Goal: Task Accomplishment & Management: Manage account settings

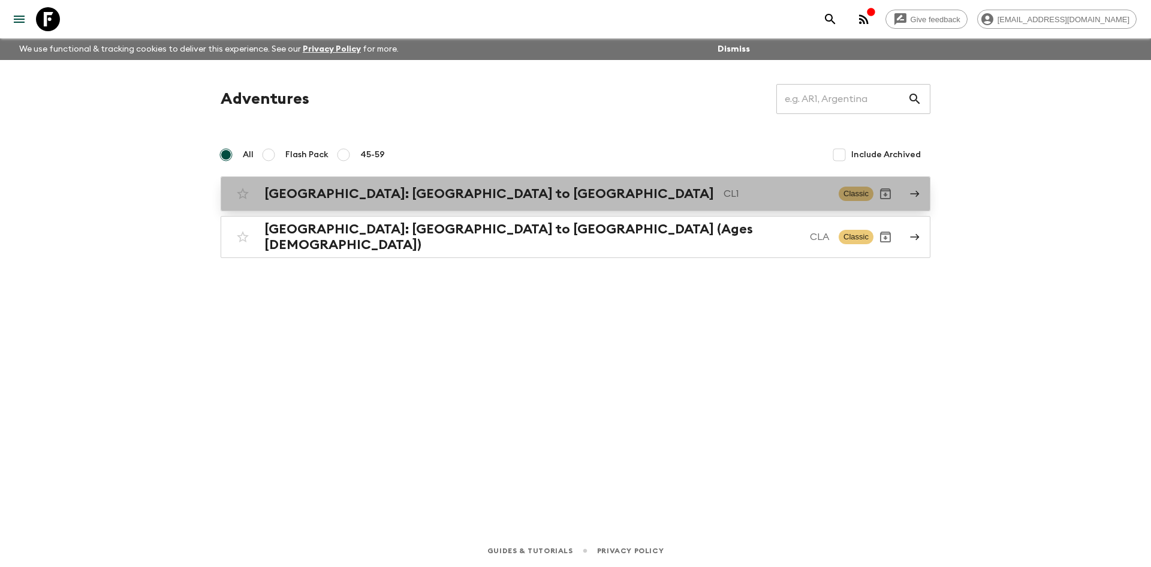
click at [390, 190] on h2 "[GEOGRAPHIC_DATA]: [GEOGRAPHIC_DATA] to [GEOGRAPHIC_DATA]" at bounding box center [489, 194] width 450 height 16
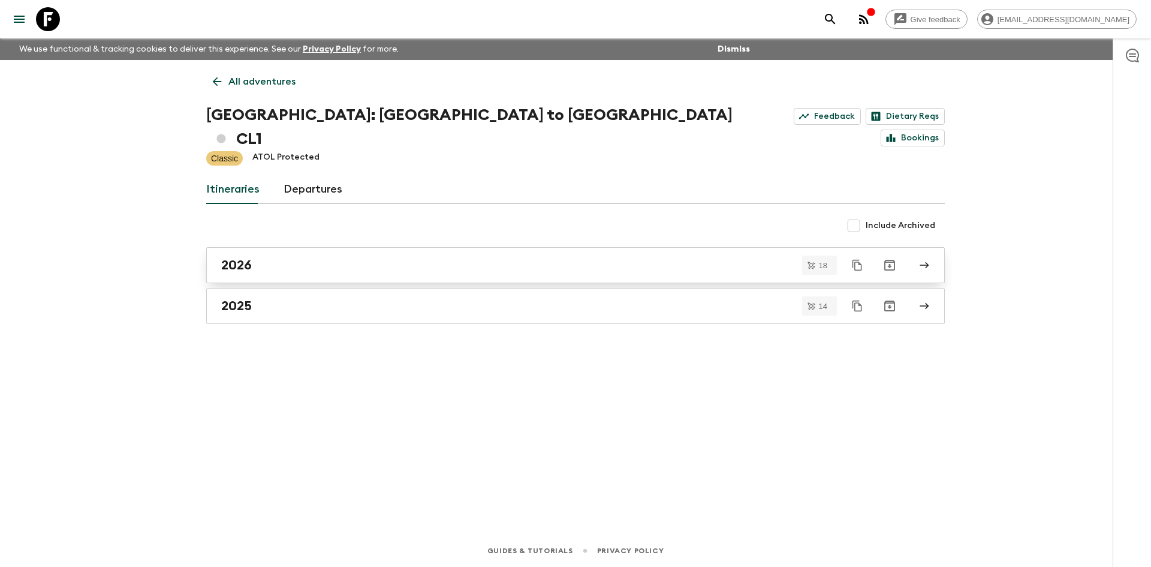
click at [291, 249] on link "2026" at bounding box center [575, 265] width 739 height 36
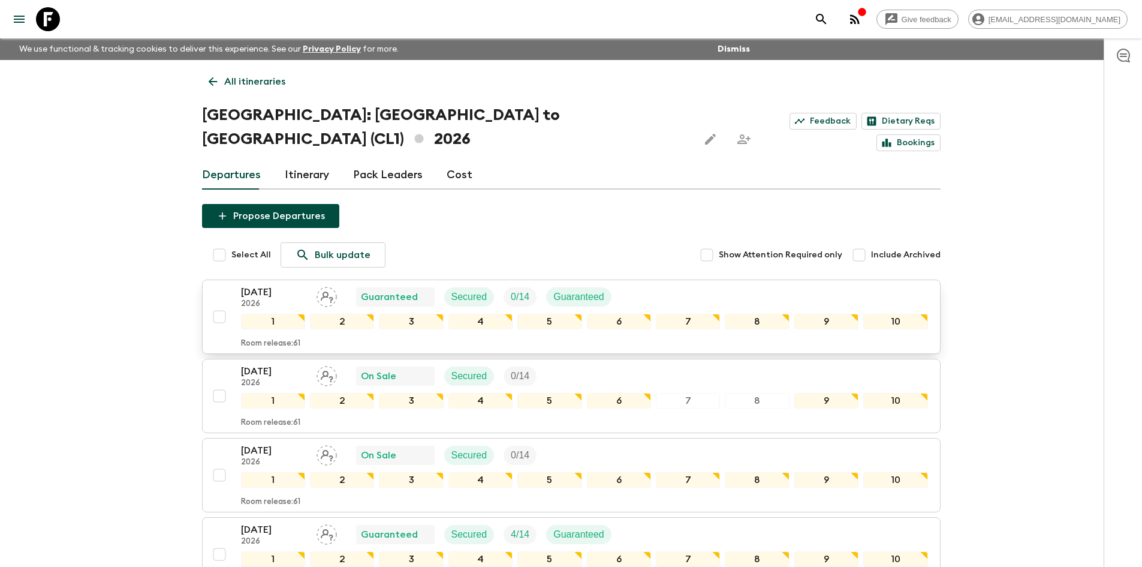
click at [541, 285] on div "[DATE] 2026 Guaranteed Secured 0 / 14 Guaranteed" at bounding box center [431, 297] width 380 height 24
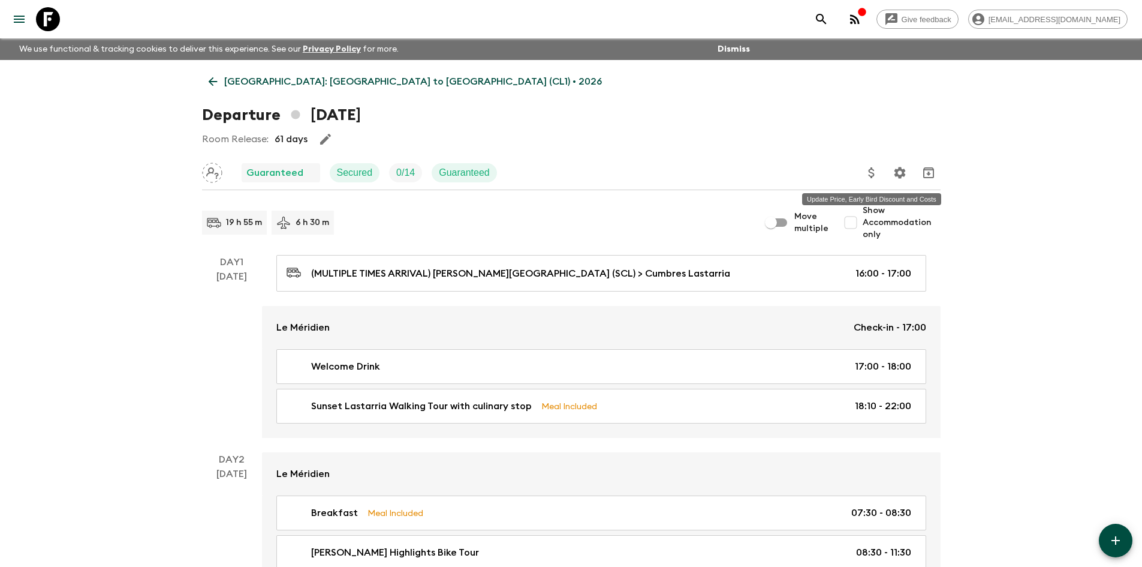
click at [873, 168] on icon "Update Price, Early Bird Discount and Costs" at bounding box center [872, 173] width 14 height 14
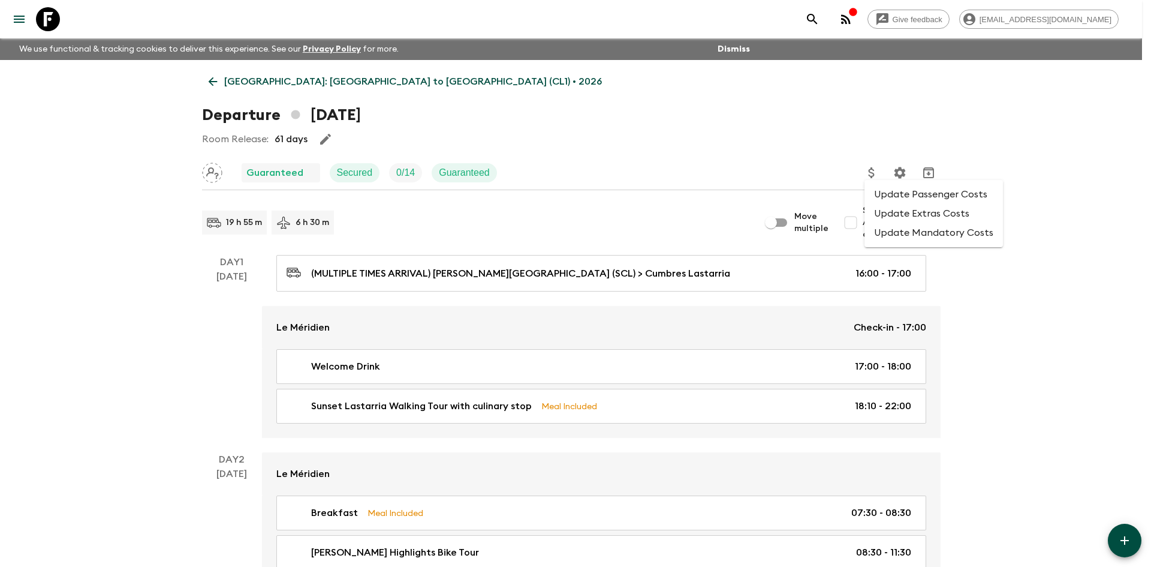
click at [925, 198] on li "Update Passenger Costs" at bounding box center [934, 194] width 139 height 19
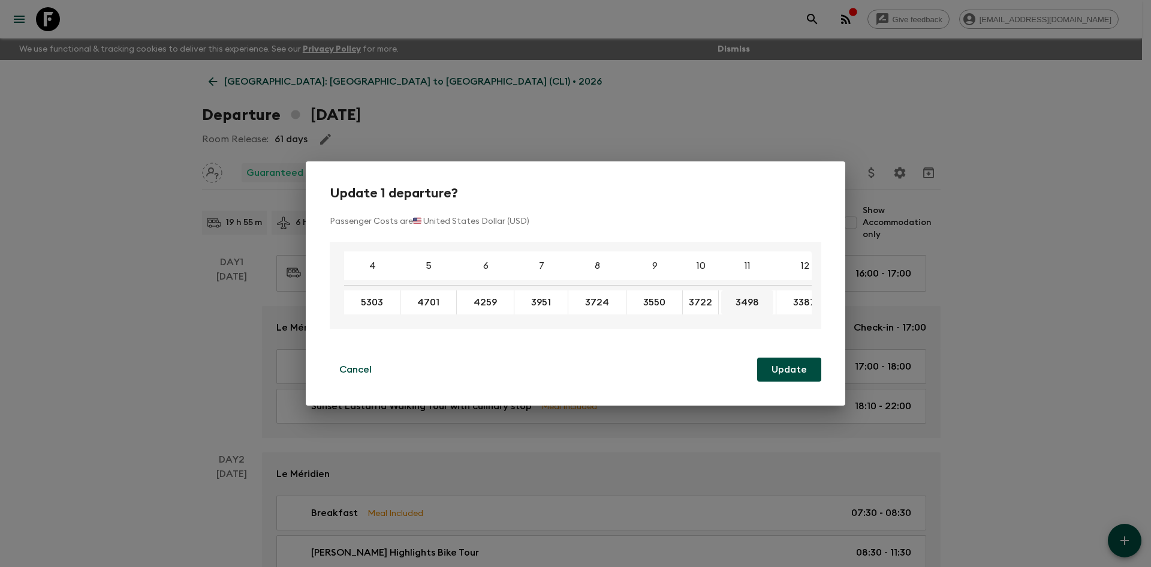
drag, startPoint x: 692, startPoint y: 299, endPoint x: 729, endPoint y: 302, distance: 36.8
click at [721, 386] on div "Update 1 departure? Passenger Costs are 🇺🇸 United States Dollar (USD) 4 5 6 7 8…" at bounding box center [576, 283] width 540 height 244
click at [197, 225] on div "Update 1 departure? Passenger Costs are 🇺🇸 United States Dollar (USD) 4 5 6 7 8…" at bounding box center [575, 283] width 1151 height 567
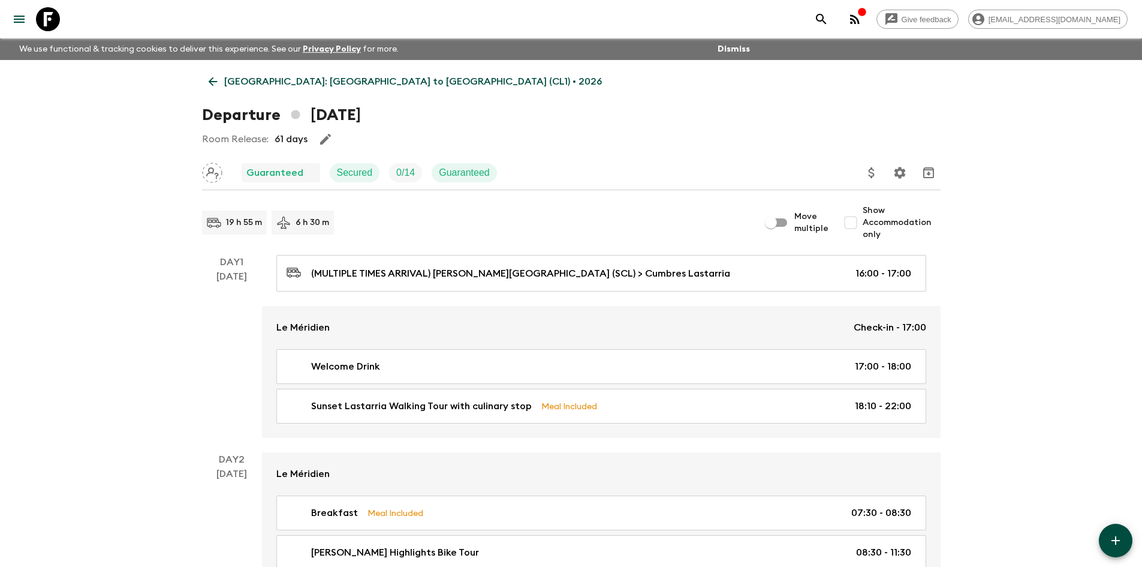
click at [871, 173] on icon "Update Price, Early Bird Discount and Costs" at bounding box center [871, 172] width 6 height 11
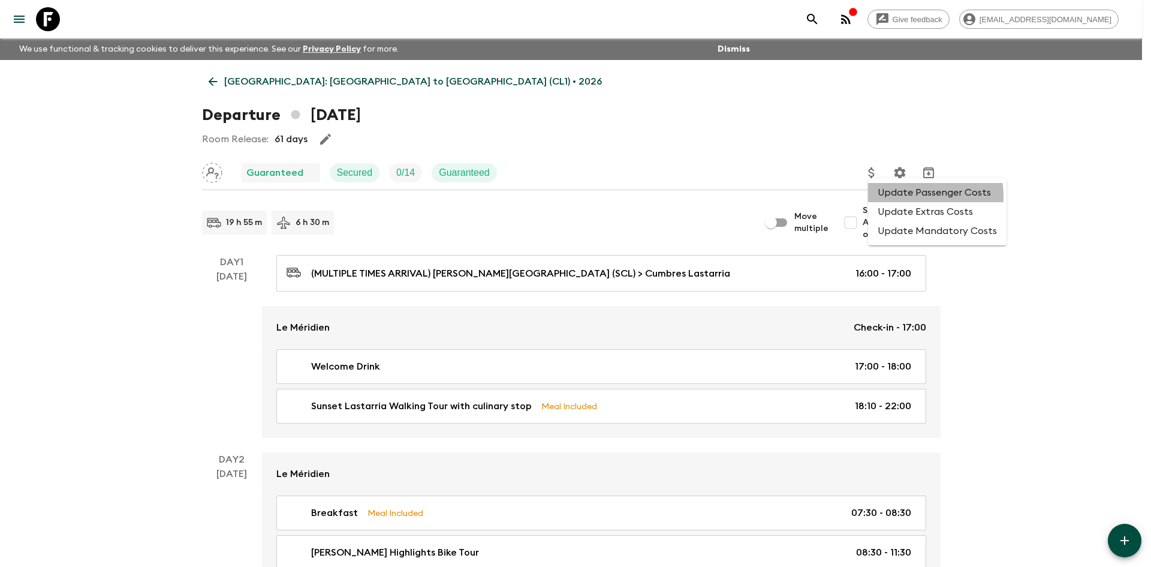
click at [898, 195] on li "Update Passenger Costs" at bounding box center [937, 192] width 139 height 19
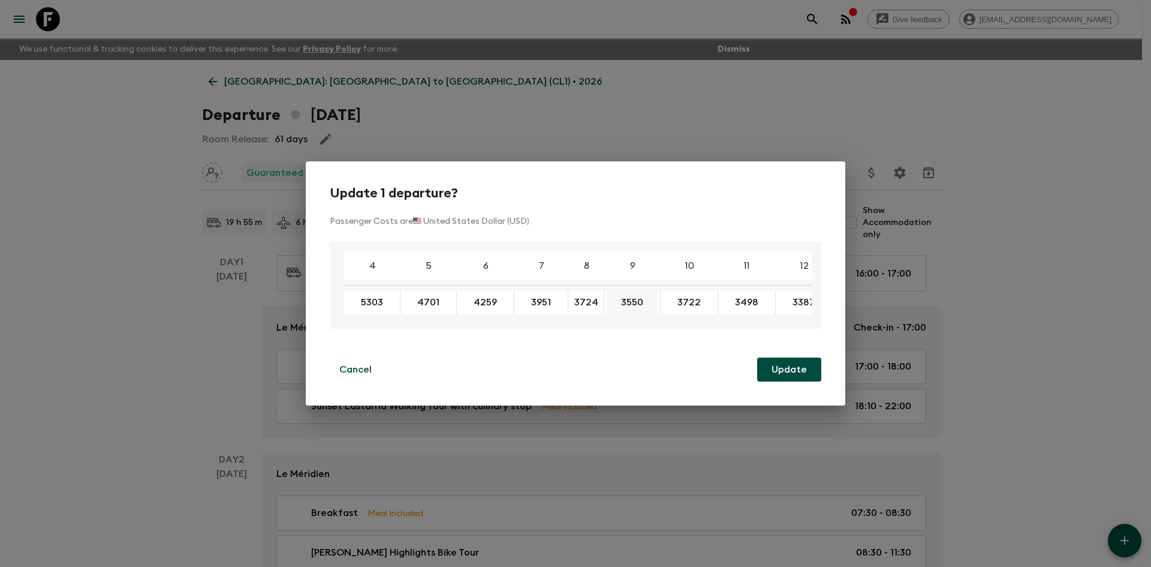
drag, startPoint x: 575, startPoint y: 296, endPoint x: 624, endPoint y: 304, distance: 50.5
drag, startPoint x: 170, startPoint y: 184, endPoint x: 210, endPoint y: 134, distance: 63.6
click at [171, 184] on div "Update 1 departure? Passenger Costs are 🇺🇸 United States Dollar (USD) 4 5 6 7 8…" at bounding box center [575, 283] width 1151 height 567
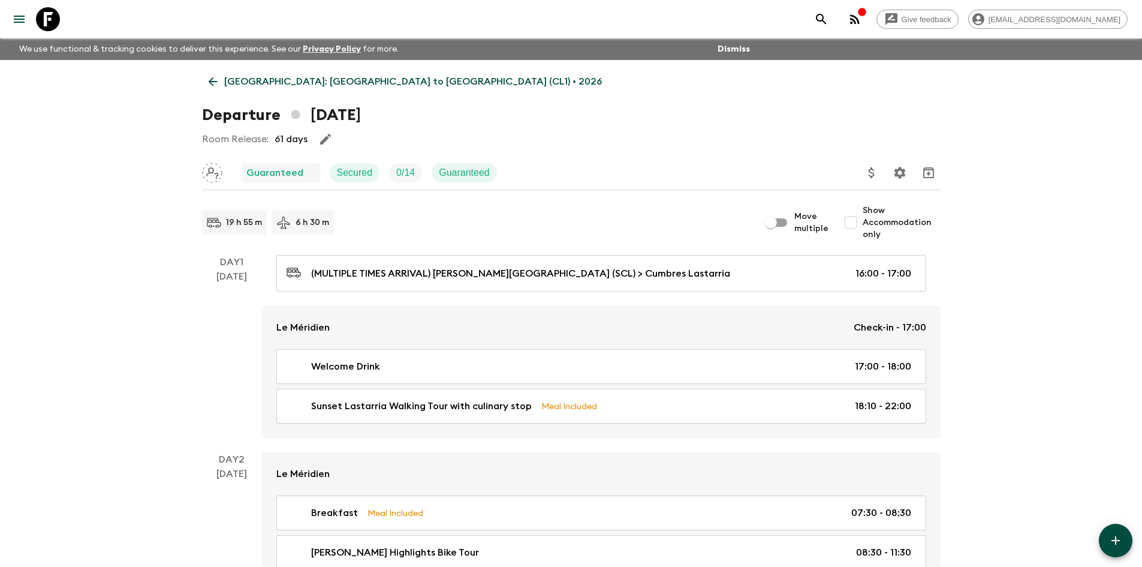
click at [220, 74] on link "[GEOGRAPHIC_DATA]: [GEOGRAPHIC_DATA] to [GEOGRAPHIC_DATA] (CL1) • 2026" at bounding box center [405, 82] width 407 height 24
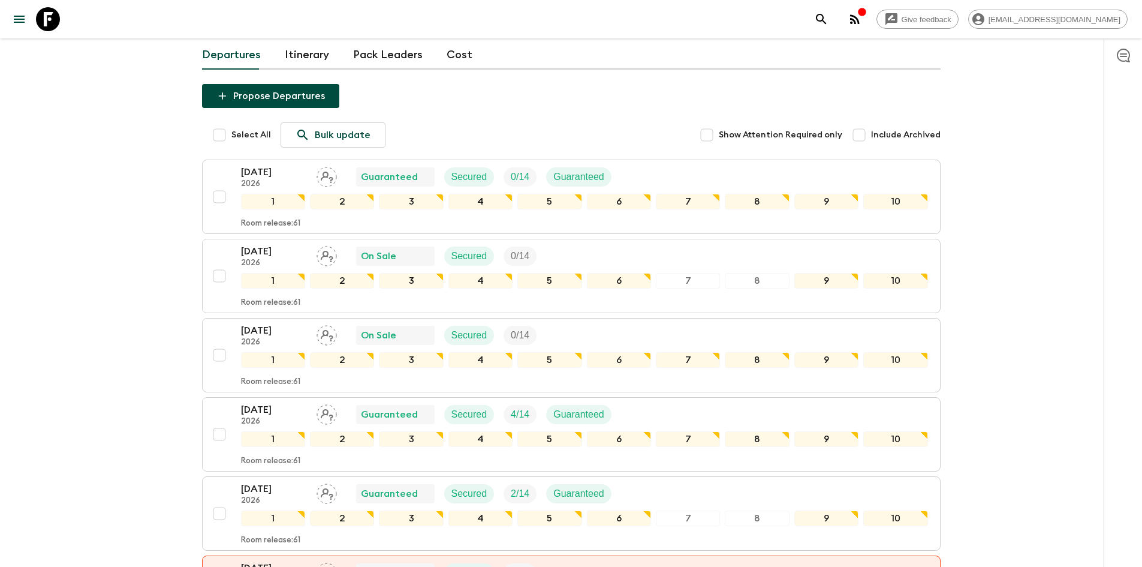
scroll to position [180, 0]
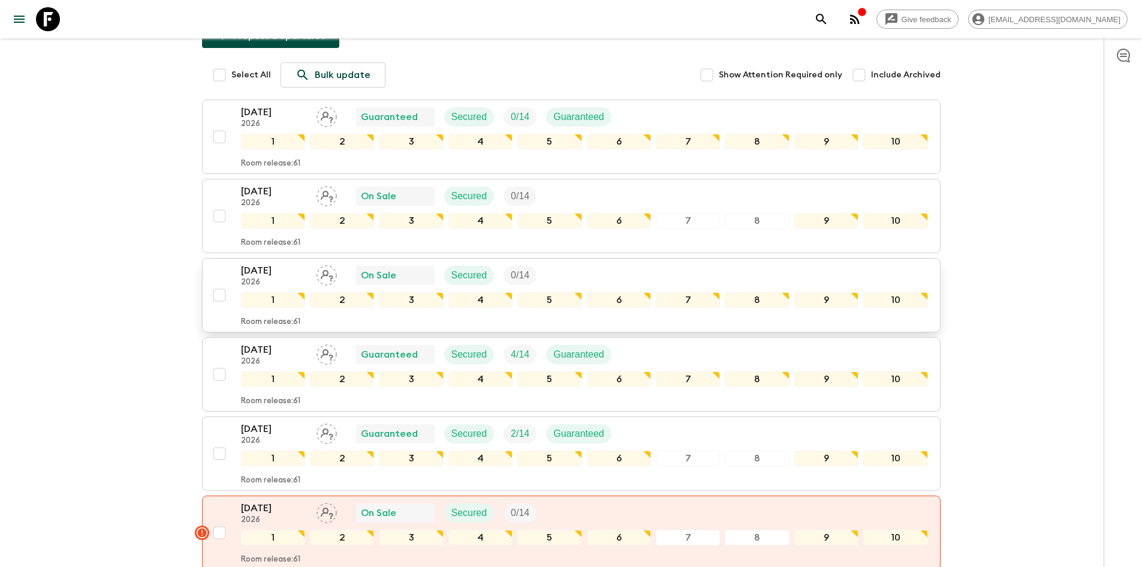
click at [287, 263] on p "[DATE]" at bounding box center [274, 270] width 66 height 14
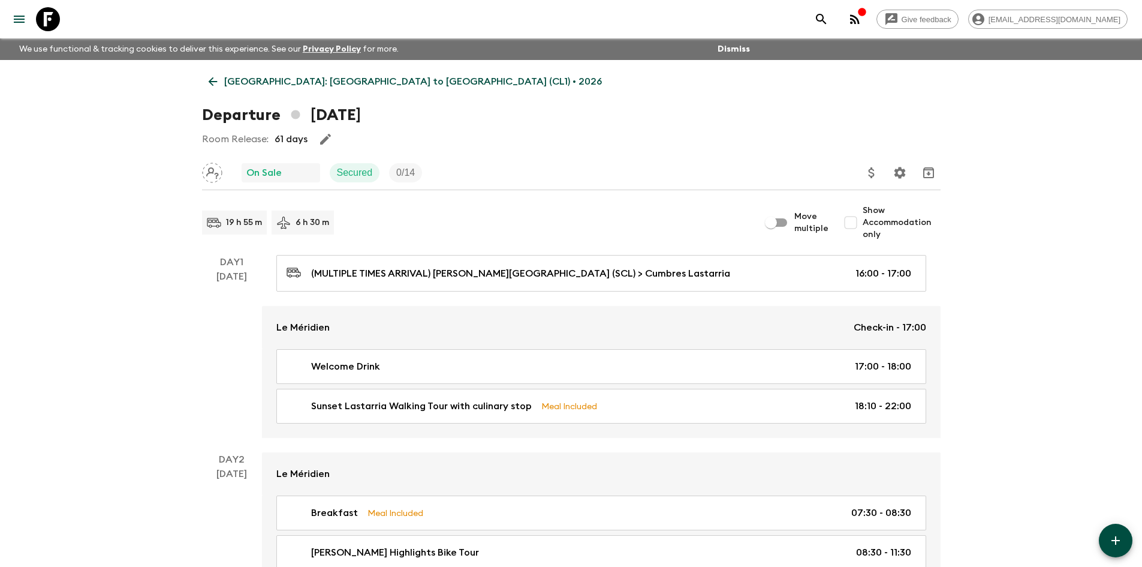
click at [868, 170] on icon "Update Price, Early Bird Discount and Costs" at bounding box center [872, 173] width 14 height 14
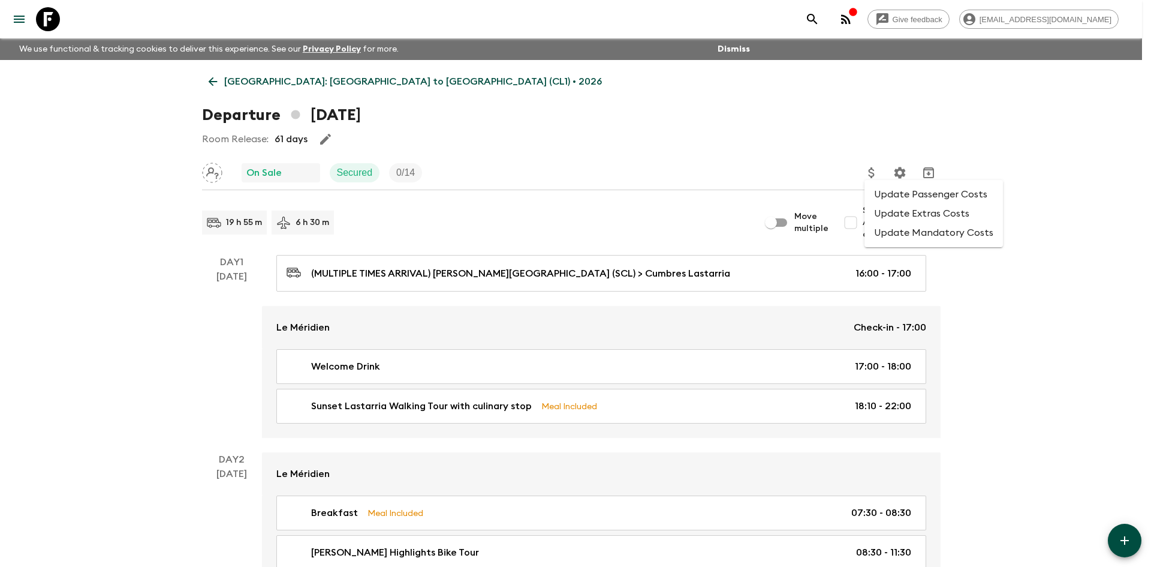
click at [877, 187] on li "Update Passenger Costs" at bounding box center [934, 194] width 139 height 19
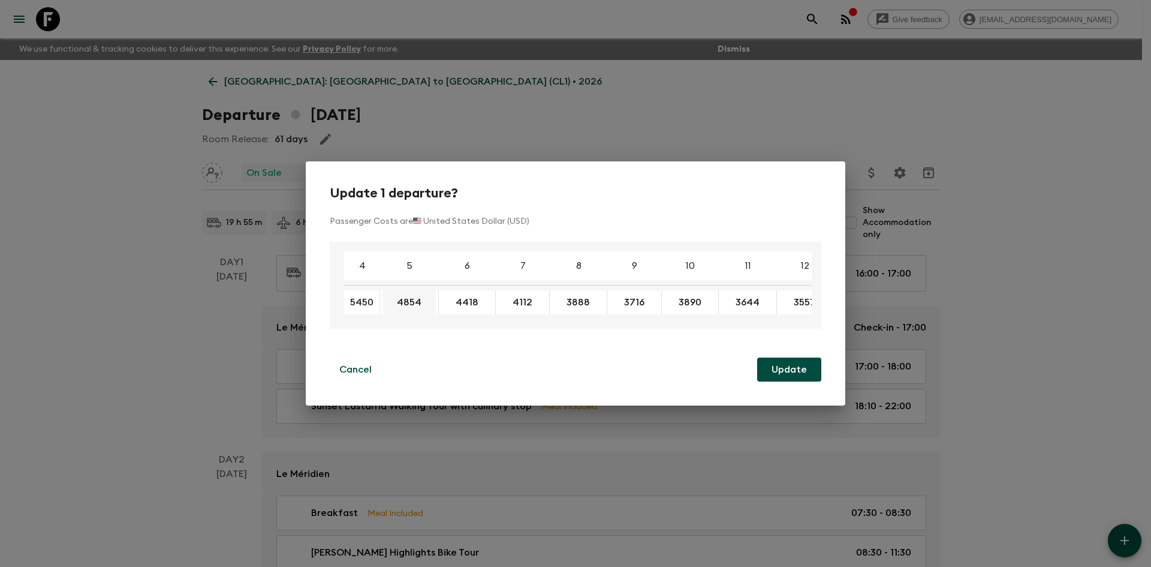
drag, startPoint x: 354, startPoint y: 298, endPoint x: 385, endPoint y: 303, distance: 31.1
click at [188, 399] on div "Update 1 departure? Passenger Costs are 🇺🇸 United States Dollar (USD) 4 5 6 7 8…" at bounding box center [575, 283] width 1151 height 567
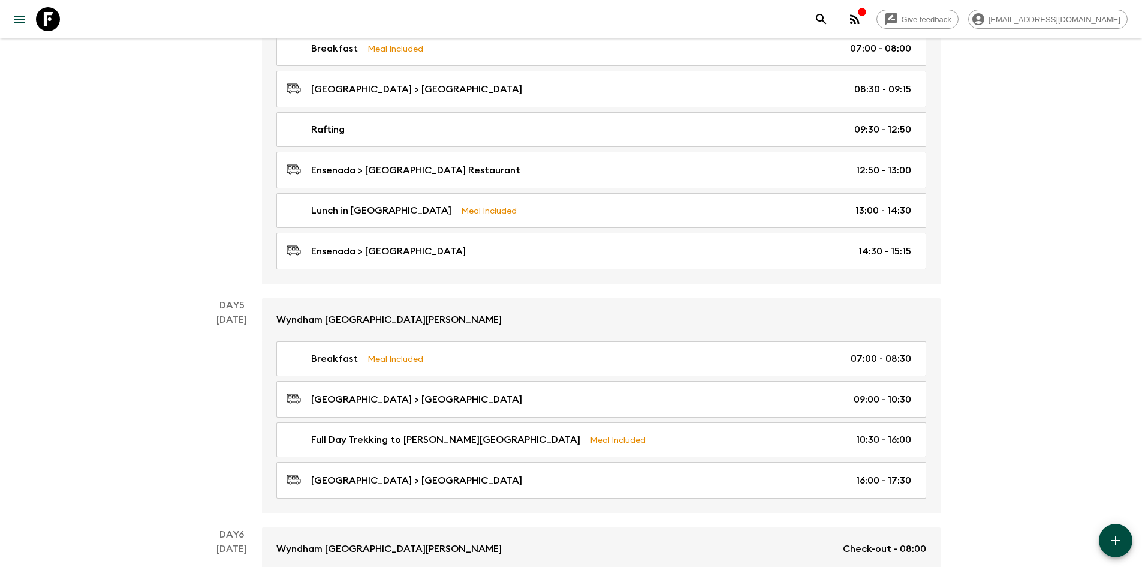
scroll to position [1139, 0]
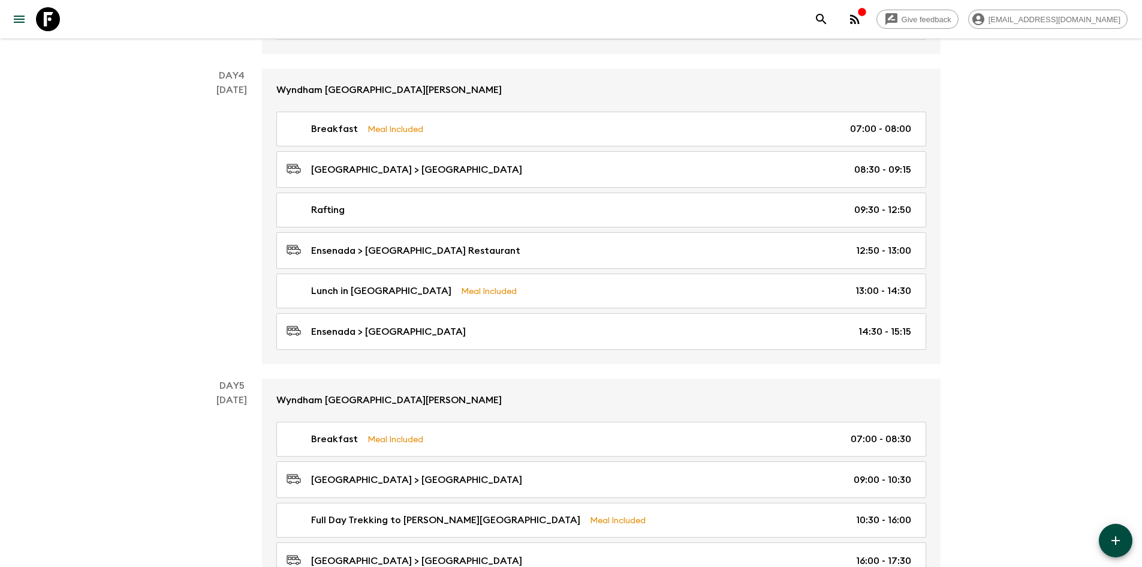
click at [1012, 218] on div "Give feedback [EMAIL_ADDRESS][DOMAIN_NAME] We use functional & tracking cookies…" at bounding box center [571, 426] width 1142 height 3130
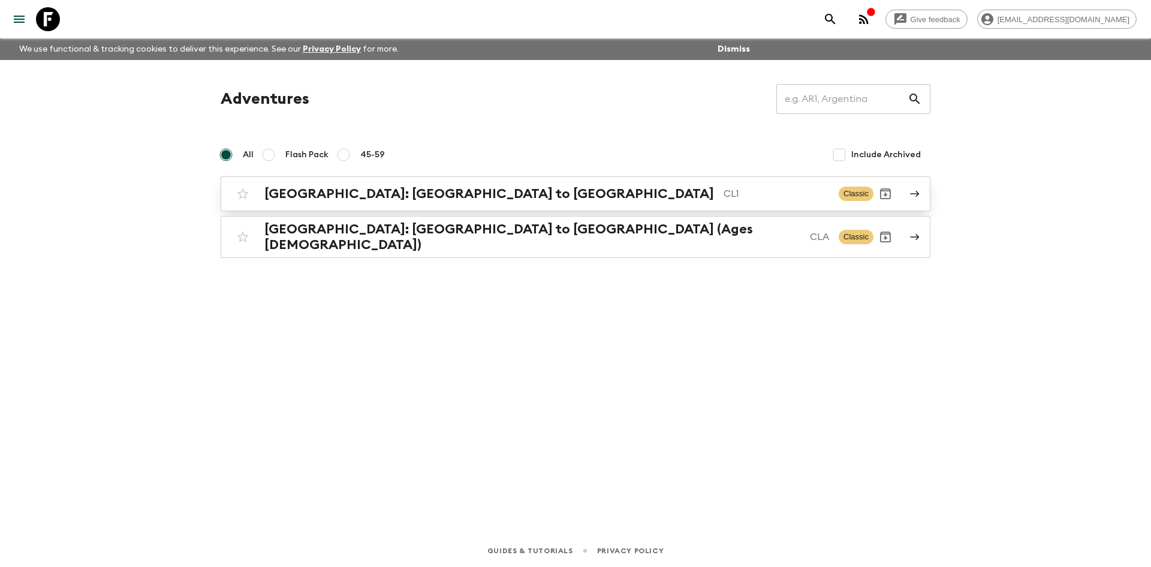
click at [335, 198] on h2 "[GEOGRAPHIC_DATA]: [GEOGRAPHIC_DATA] to [GEOGRAPHIC_DATA]" at bounding box center [489, 194] width 450 height 16
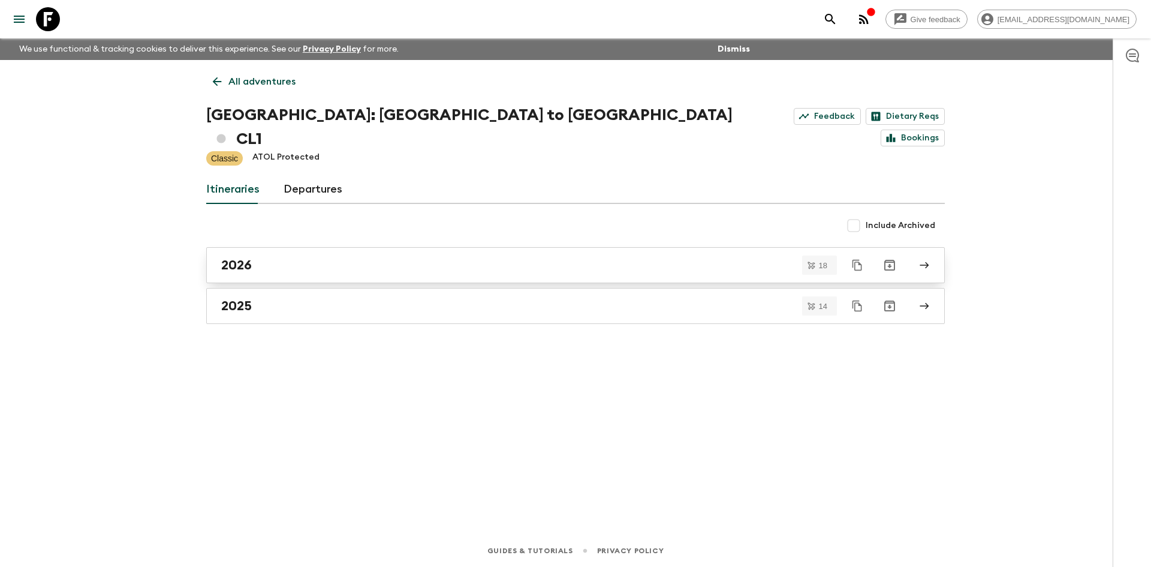
click at [323, 257] on div "2026" at bounding box center [564, 265] width 686 height 16
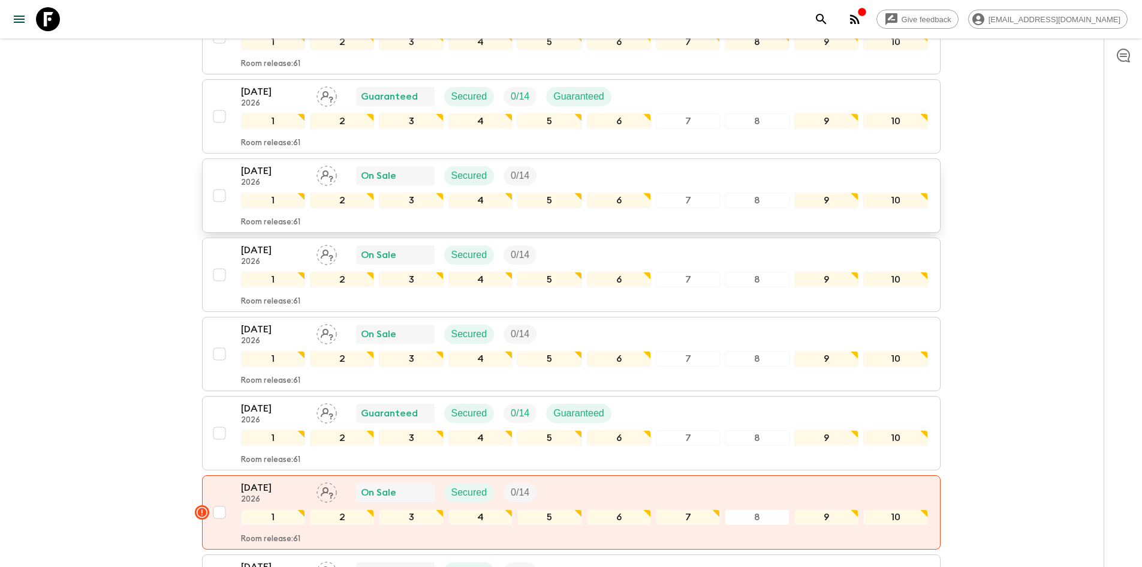
scroll to position [840, 0]
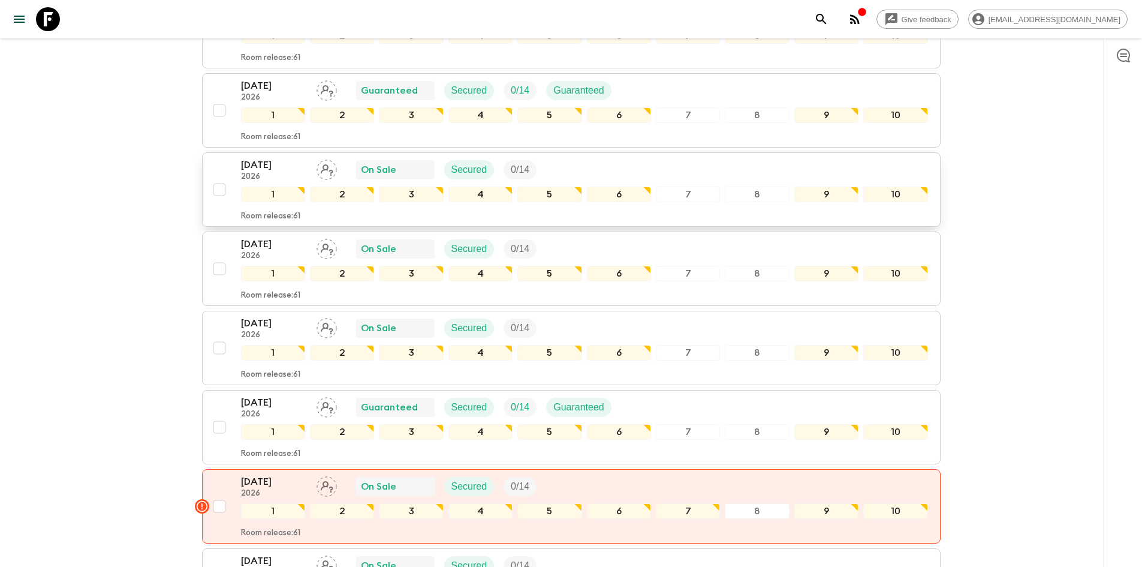
click at [284, 158] on p "[DATE]" at bounding box center [274, 165] width 66 height 14
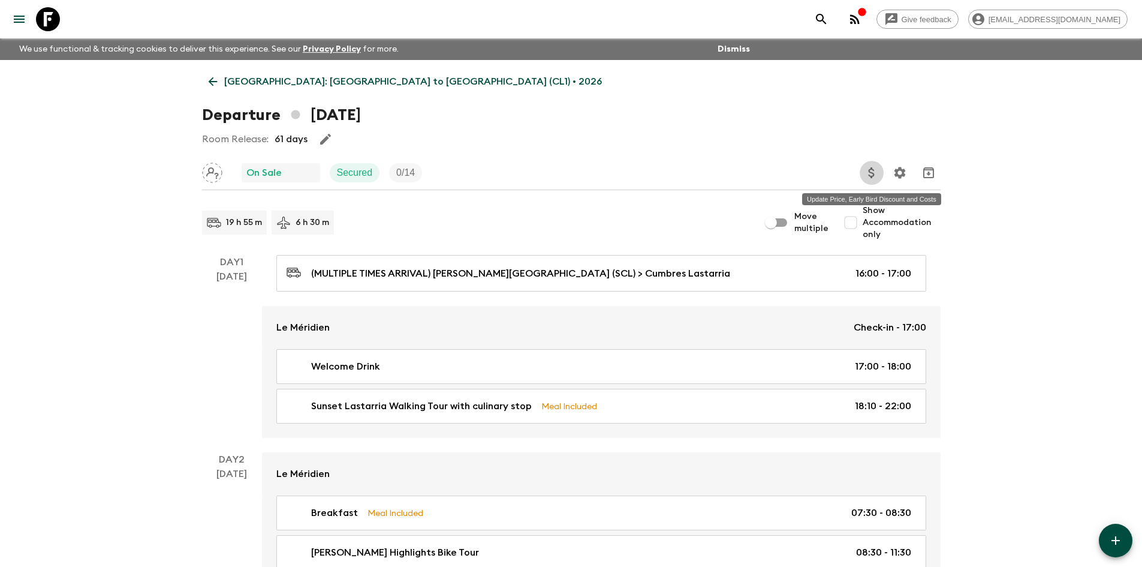
click at [876, 174] on icon "Update Price, Early Bird Discount and Costs" at bounding box center [872, 173] width 14 height 14
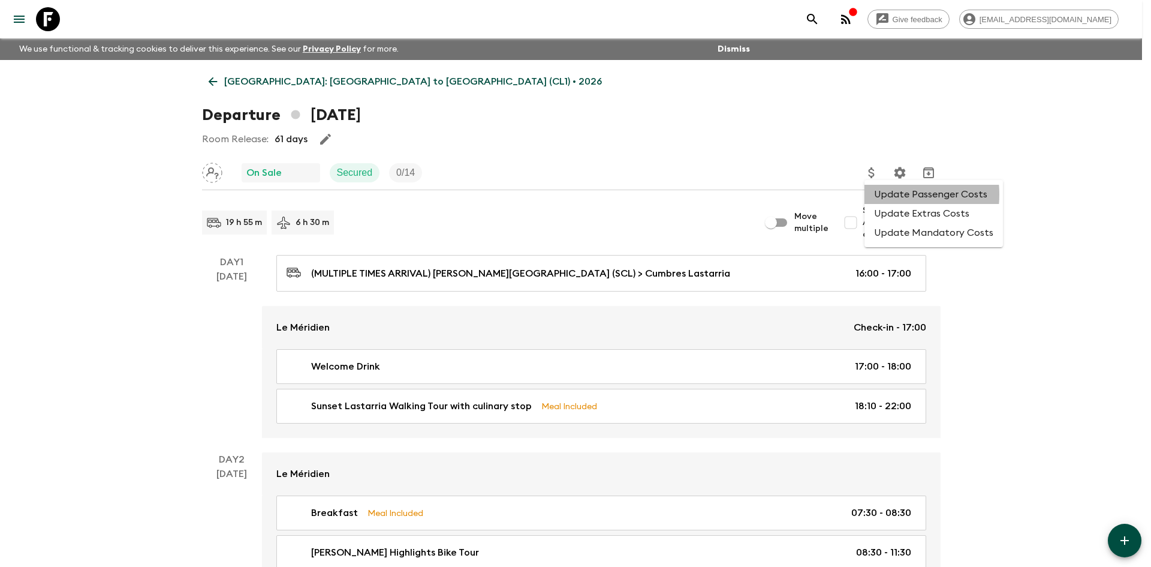
click at [877, 194] on li "Update Passenger Costs" at bounding box center [934, 194] width 139 height 19
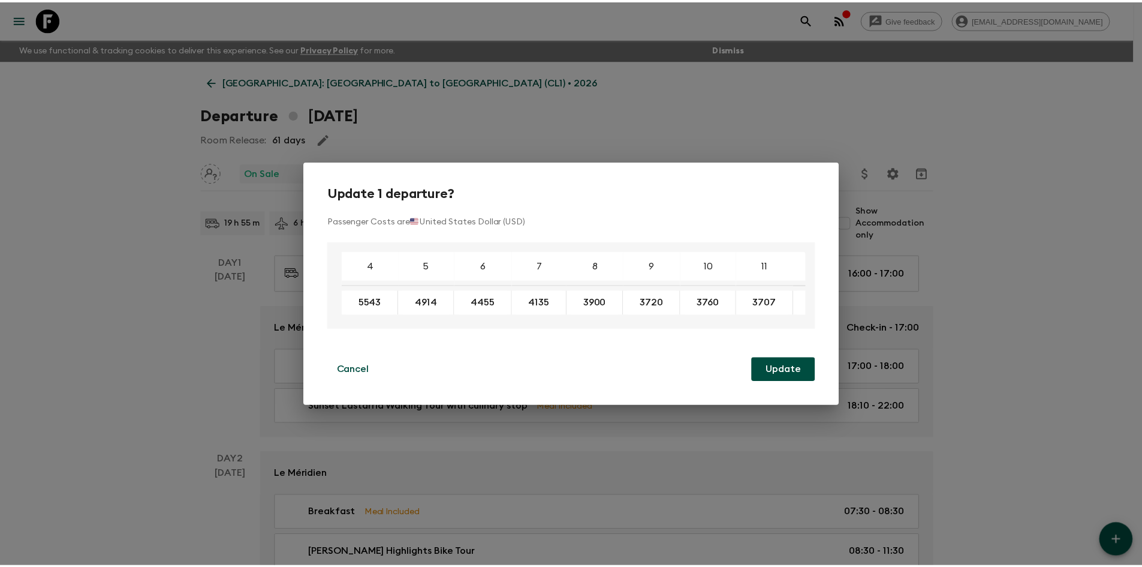
scroll to position [0, 91]
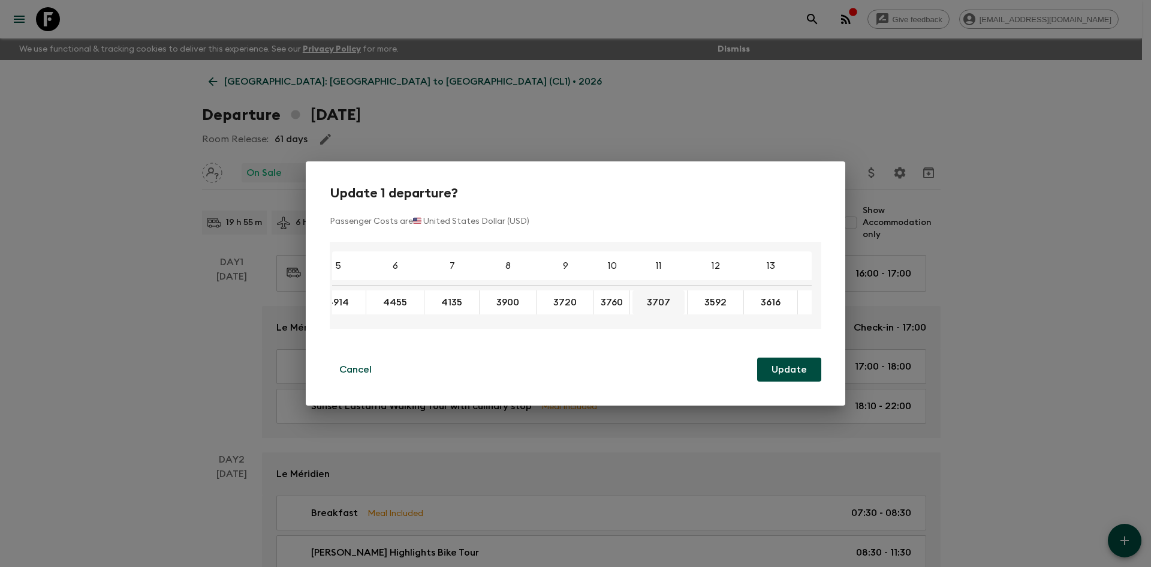
drag, startPoint x: 607, startPoint y: 300, endPoint x: 640, endPoint y: 300, distance: 33.6
drag, startPoint x: 513, startPoint y: 322, endPoint x: 466, endPoint y: 322, distance: 47.4
click at [466, 322] on div "4 5 6 7 8 9 10 11 12 13 14 15 16 17 18 5543 4914 4455 4135 3900 3720 3760 ​ 370…" at bounding box center [576, 285] width 492 height 87
click at [375, 366] on button "Cancel" at bounding box center [356, 369] width 52 height 24
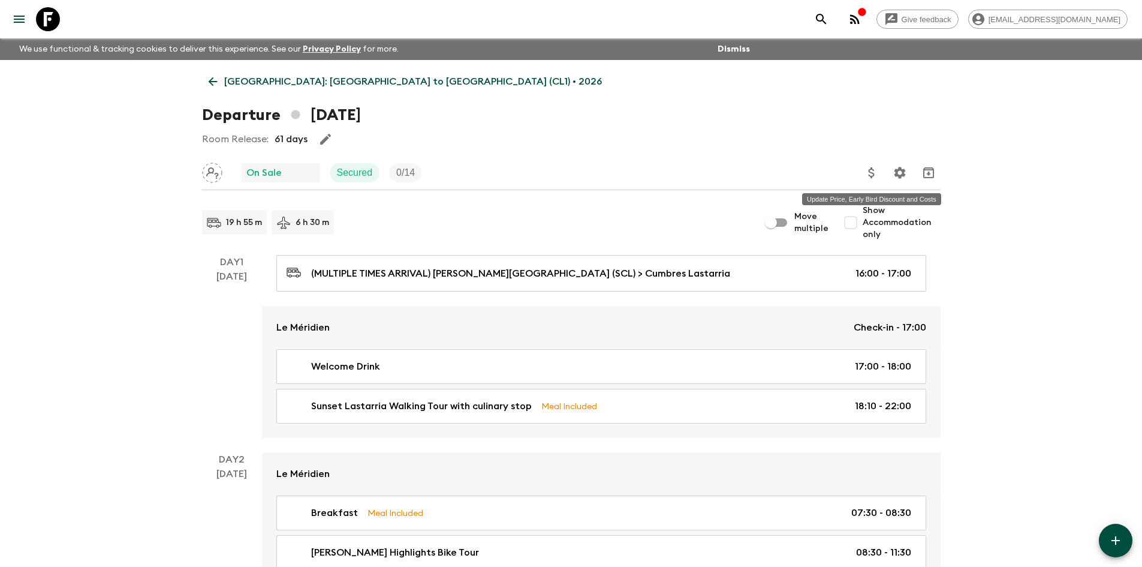
click at [873, 173] on icon "Update Price, Early Bird Discount and Costs" at bounding box center [871, 172] width 6 height 11
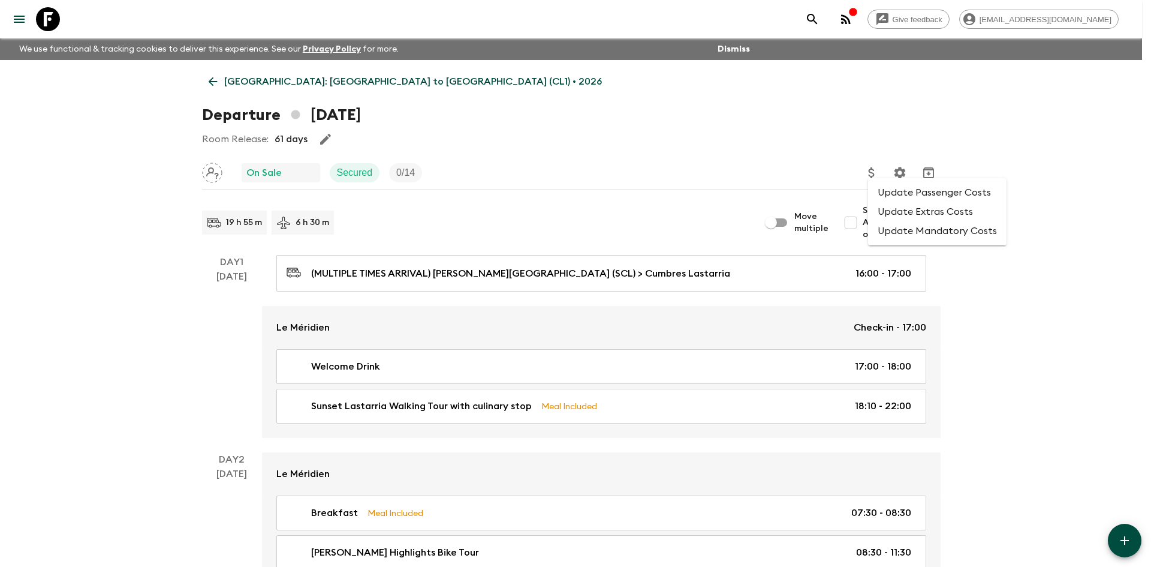
click at [909, 216] on li "Update Extras Costs" at bounding box center [937, 211] width 139 height 19
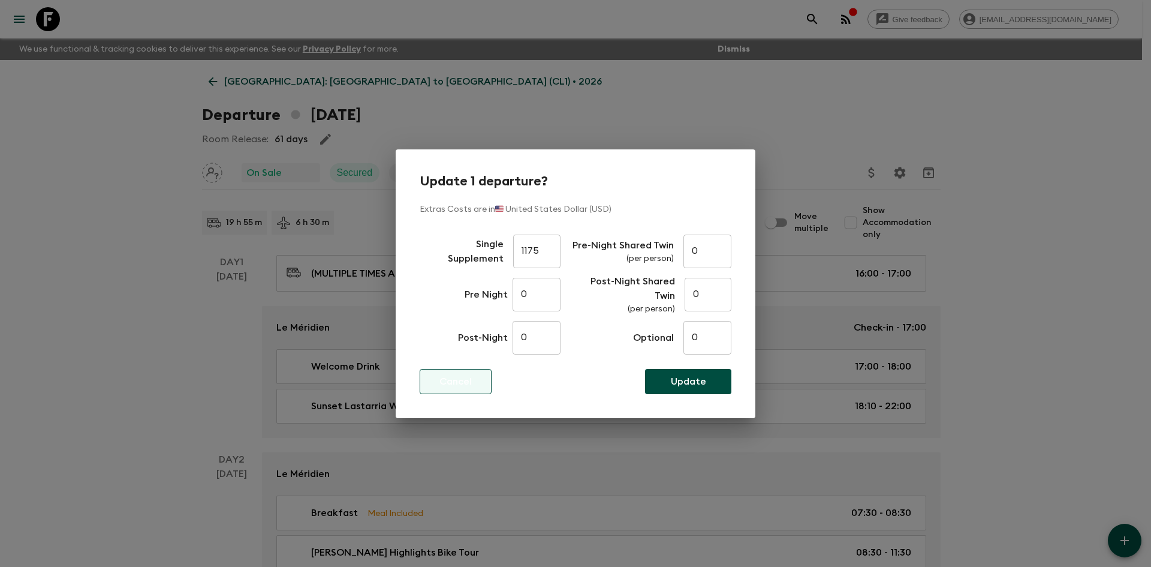
click at [440, 375] on p "Cancel" at bounding box center [456, 381] width 32 height 14
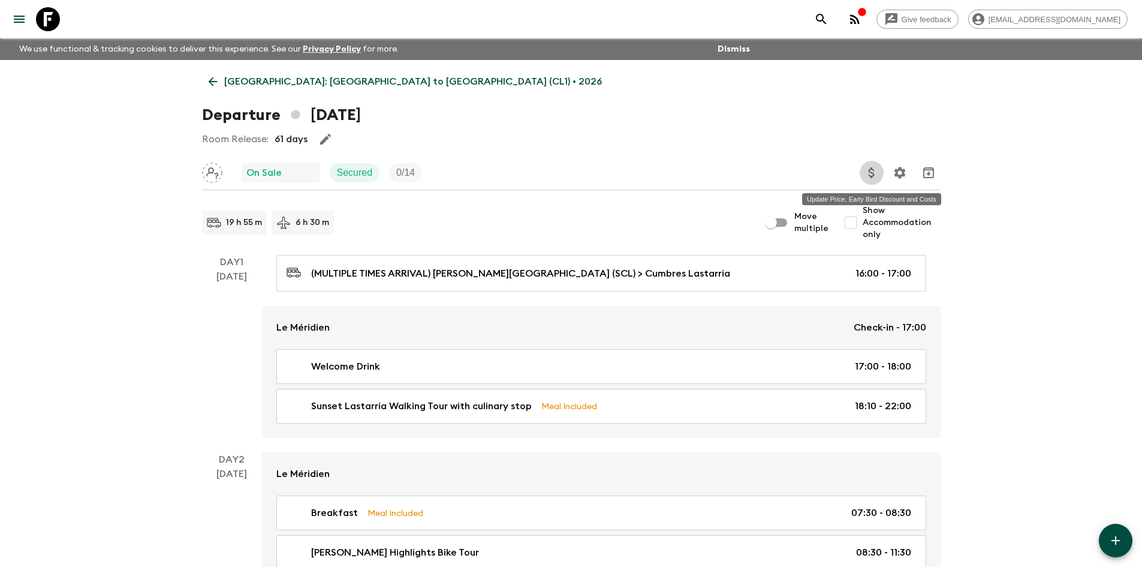
click at [871, 176] on icon "Update Price, Early Bird Discount and Costs" at bounding box center [871, 172] width 6 height 11
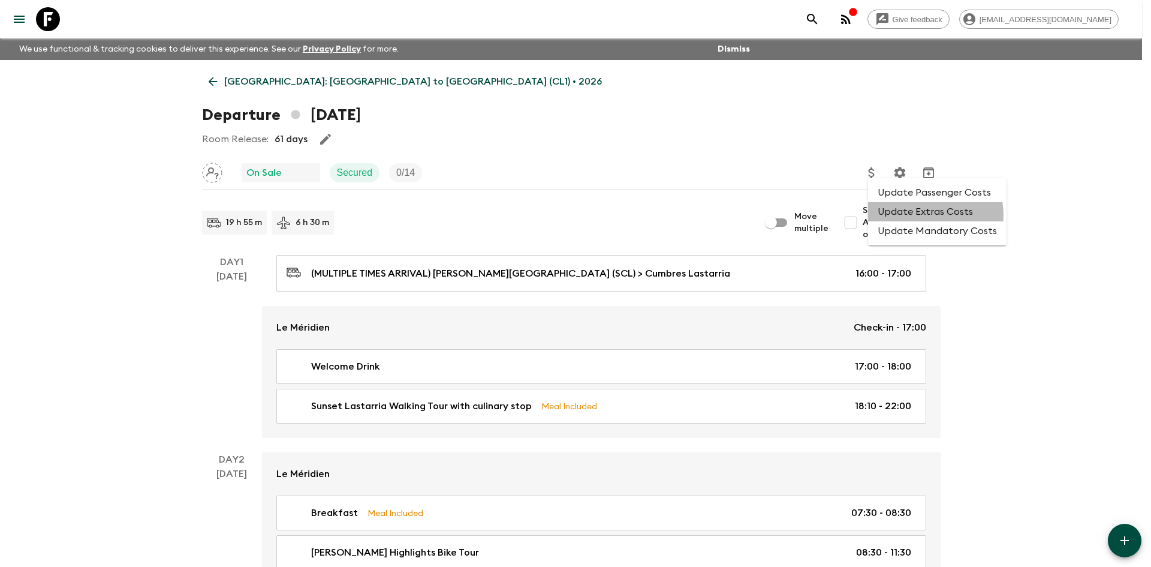
click at [931, 215] on li "Update Extras Costs" at bounding box center [937, 211] width 139 height 19
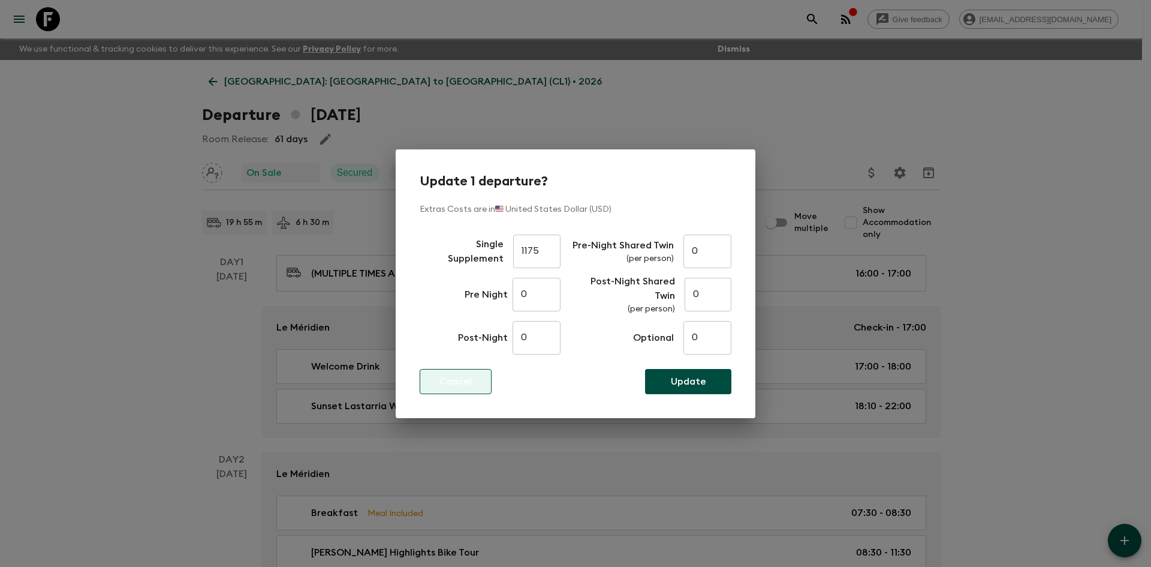
click at [455, 389] on button "Cancel" at bounding box center [456, 381] width 72 height 25
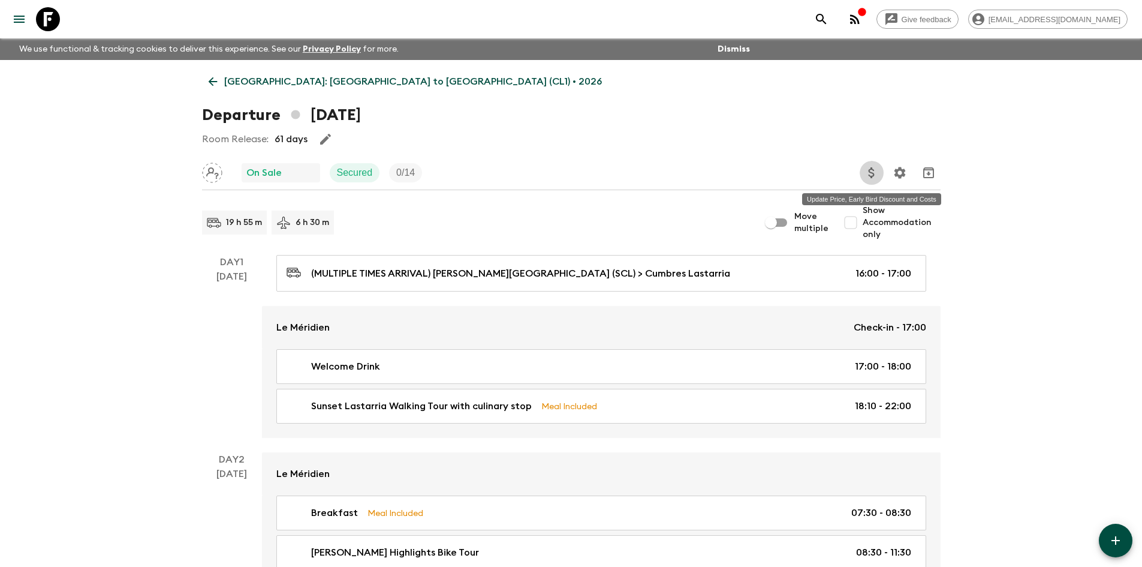
click at [868, 175] on icon "Update Price, Early Bird Discount and Costs" at bounding box center [872, 173] width 14 height 14
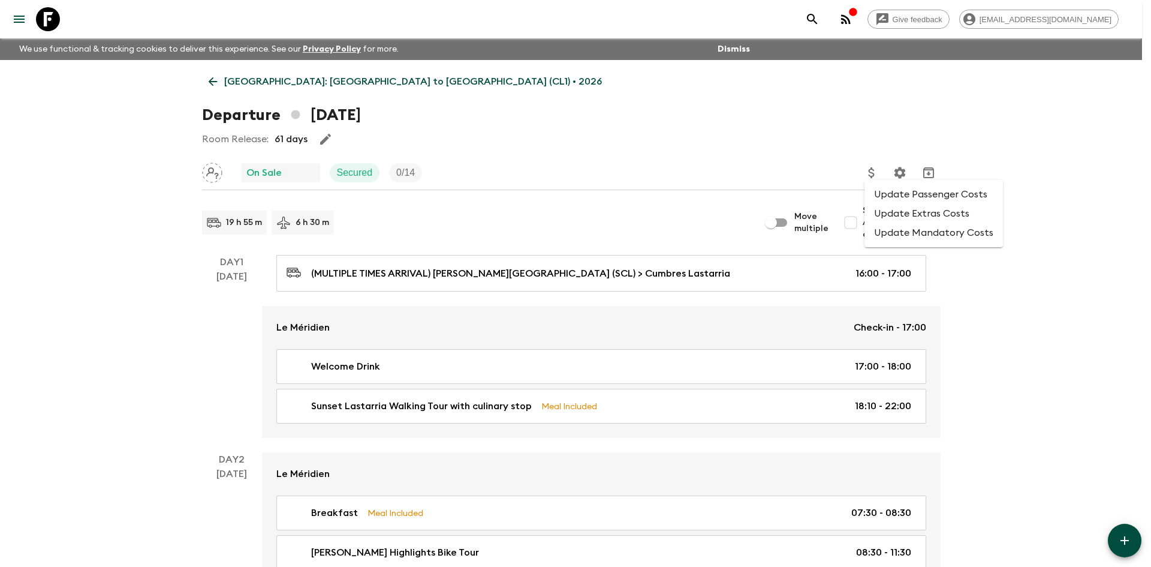
click at [904, 237] on li "Update Mandatory Costs" at bounding box center [934, 232] width 139 height 19
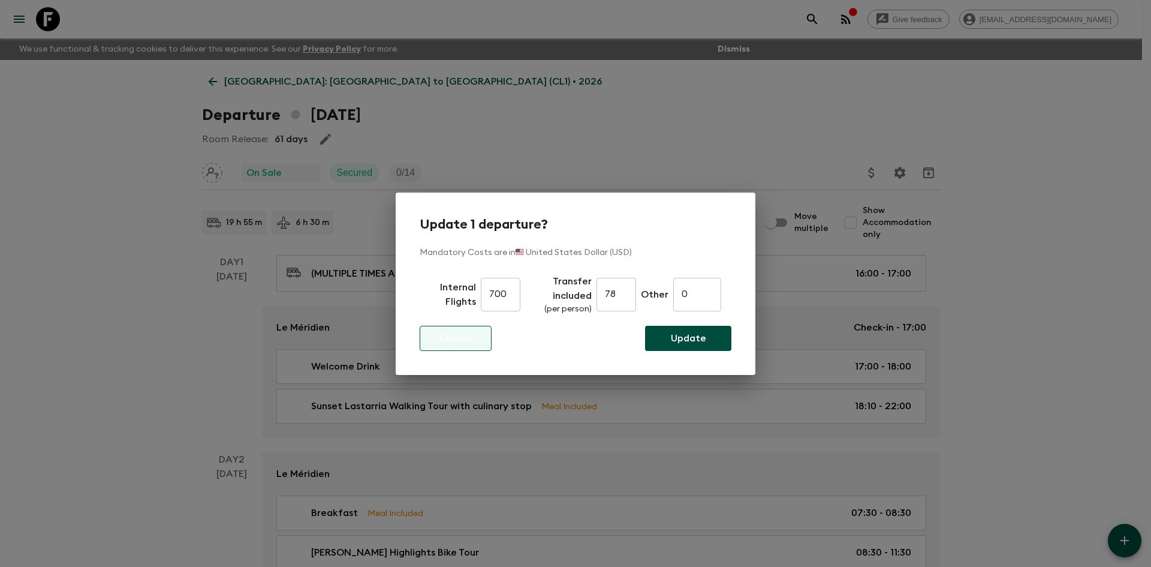
click at [444, 338] on p "Cancel" at bounding box center [456, 338] width 32 height 14
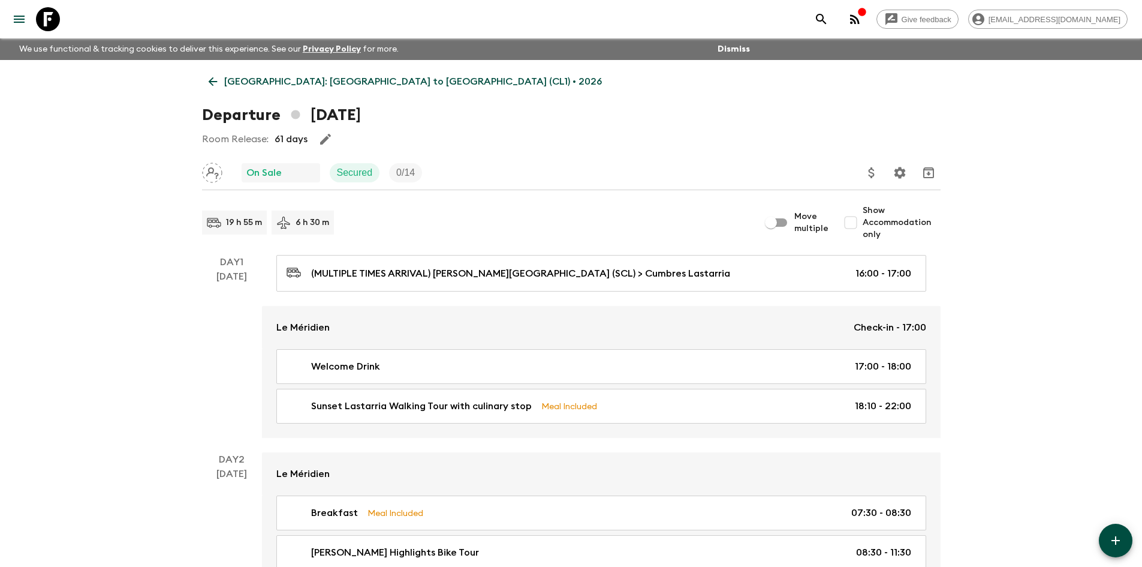
click at [205, 81] on link "[GEOGRAPHIC_DATA]: [GEOGRAPHIC_DATA] to [GEOGRAPHIC_DATA] (CL1) • 2026" at bounding box center [405, 82] width 407 height 24
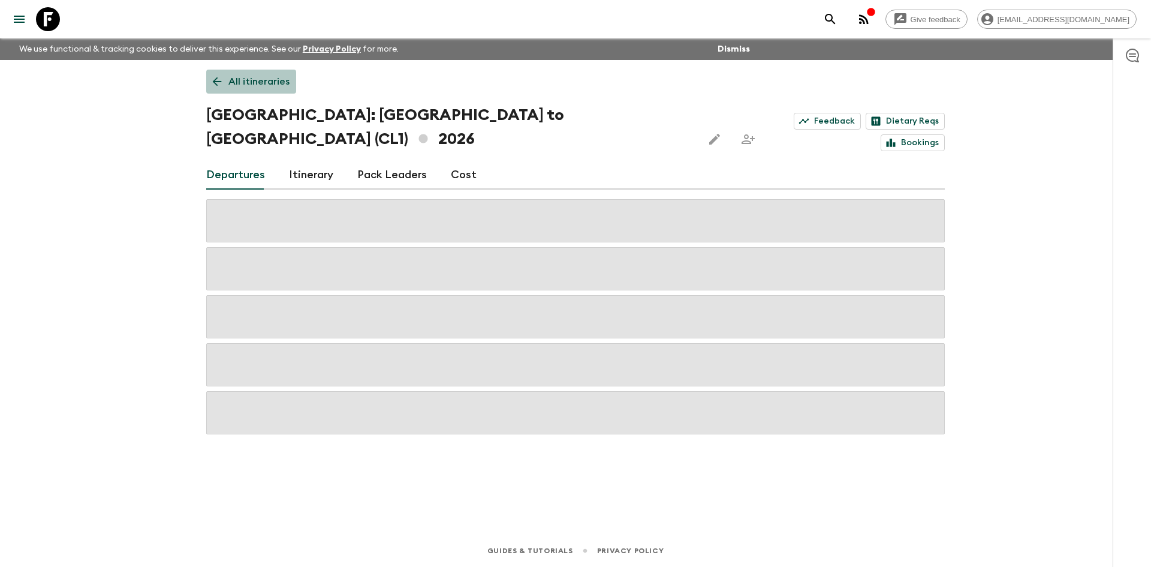
click at [285, 89] on link "All itineraries" at bounding box center [251, 82] width 90 height 24
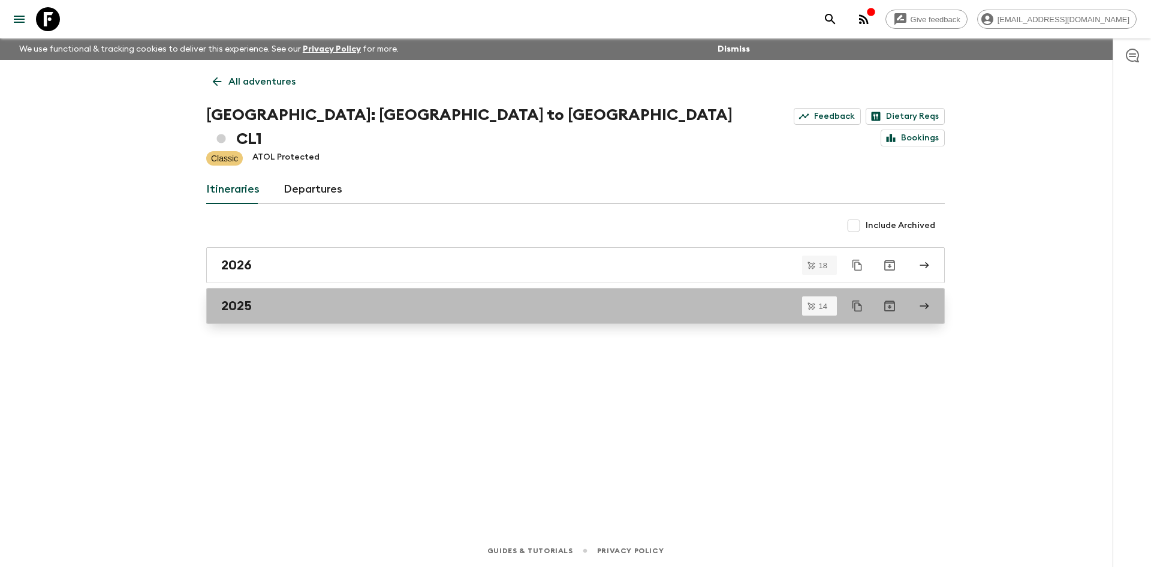
click at [263, 298] on div "2025" at bounding box center [564, 306] width 686 height 16
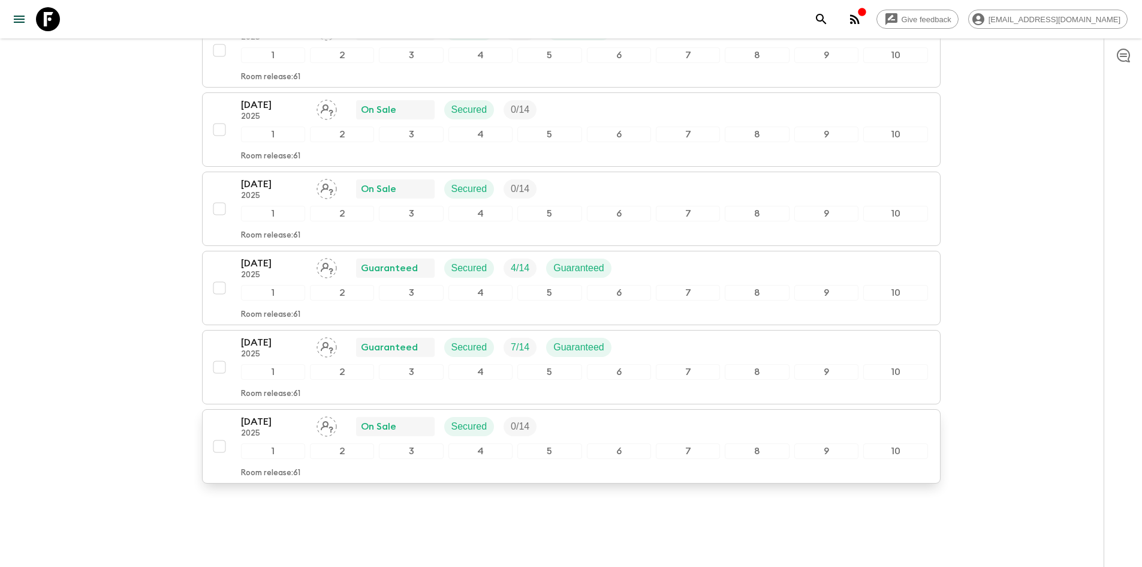
scroll to position [901, 0]
click at [276, 413] on p "30 Dec 2025" at bounding box center [274, 420] width 66 height 14
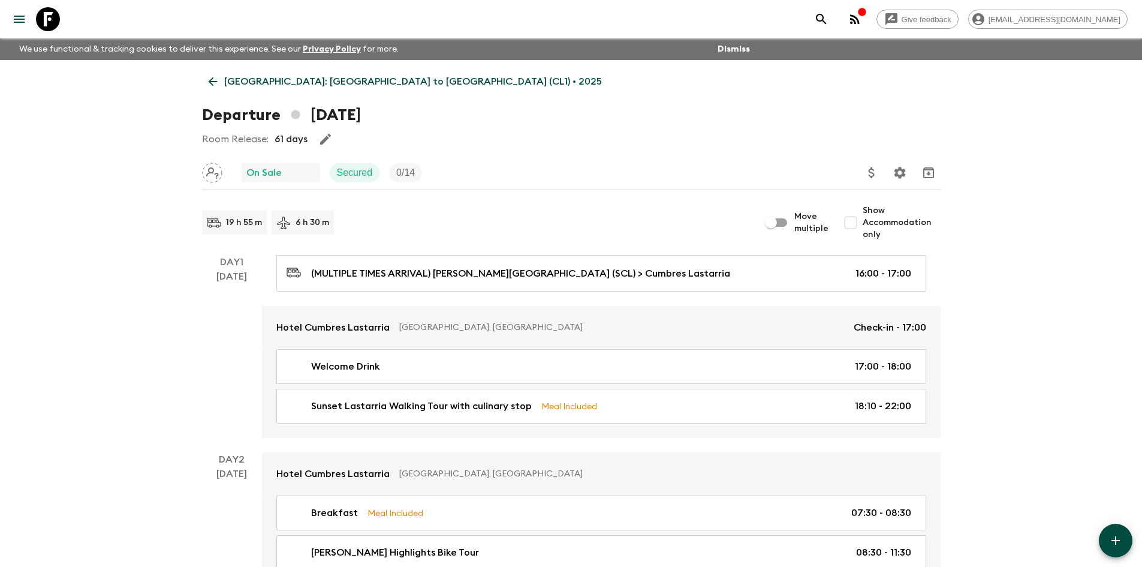
click at [867, 172] on icon "Update Price, Early Bird Discount and Costs" at bounding box center [872, 173] width 14 height 14
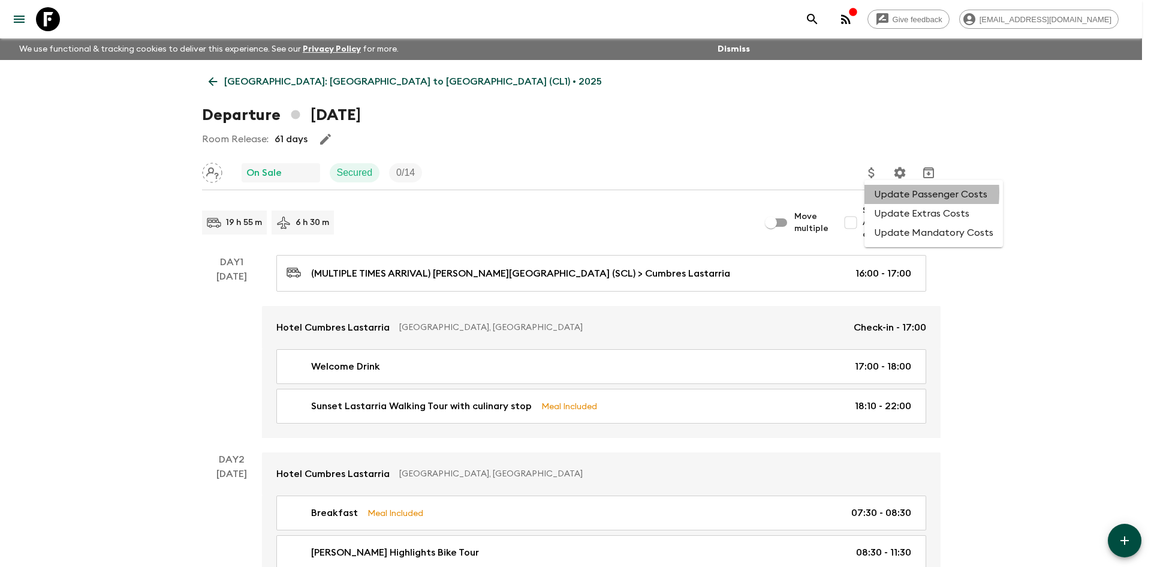
click at [883, 193] on li "Update Passenger Costs" at bounding box center [934, 194] width 139 height 19
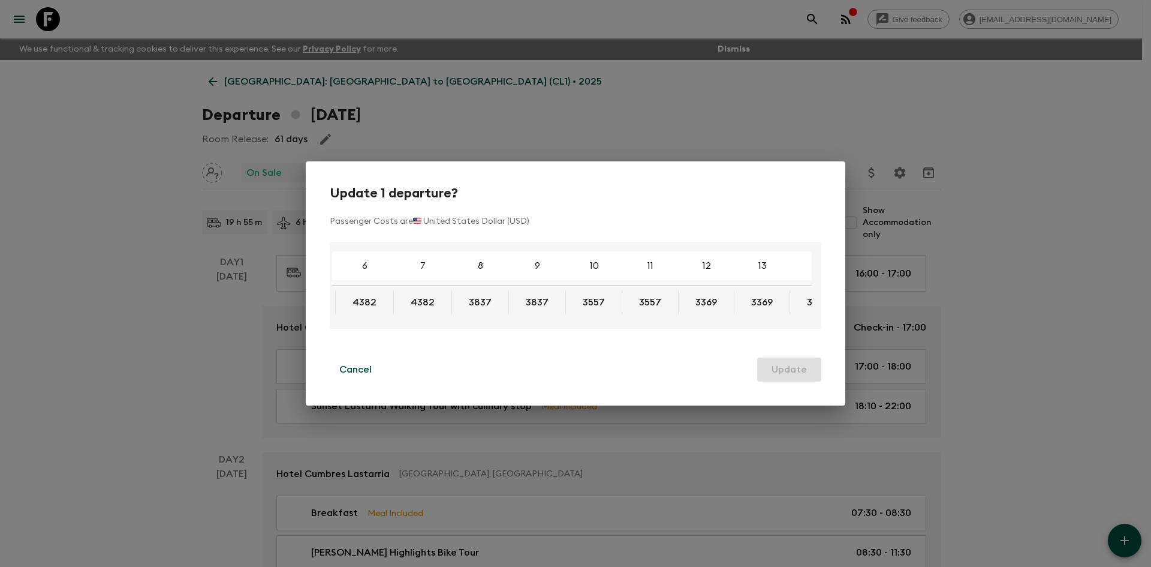
scroll to position [0, 119]
drag, startPoint x: 574, startPoint y: 300, endPoint x: 606, endPoint y: 300, distance: 32.4
click at [606, 300] on button "3557" at bounding box center [593, 302] width 51 height 24
drag, startPoint x: 462, startPoint y: 296, endPoint x: 512, endPoint y: 300, distance: 49.3
click at [512, 300] on tr "5170 5170 4382 4382 3837 3837 3557 3557 3369 3369 3328 3328 3328" at bounding box center [636, 302] width 823 height 24
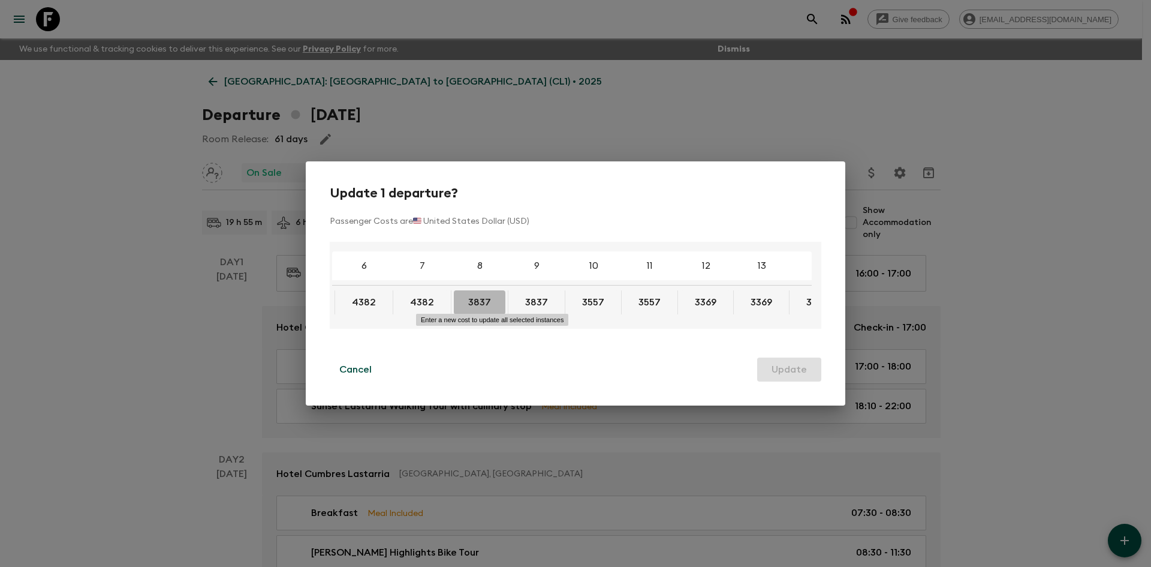
drag, startPoint x: 470, startPoint y: 300, endPoint x: 670, endPoint y: 510, distance: 290.5
click at [494, 306] on button "3837" at bounding box center [480, 302] width 52 height 24
click at [145, 95] on div "Update 1 departure? Passenger Costs are 🇺🇸 United States Dollar (USD) 4 5 6 7 8…" at bounding box center [575, 283] width 1151 height 567
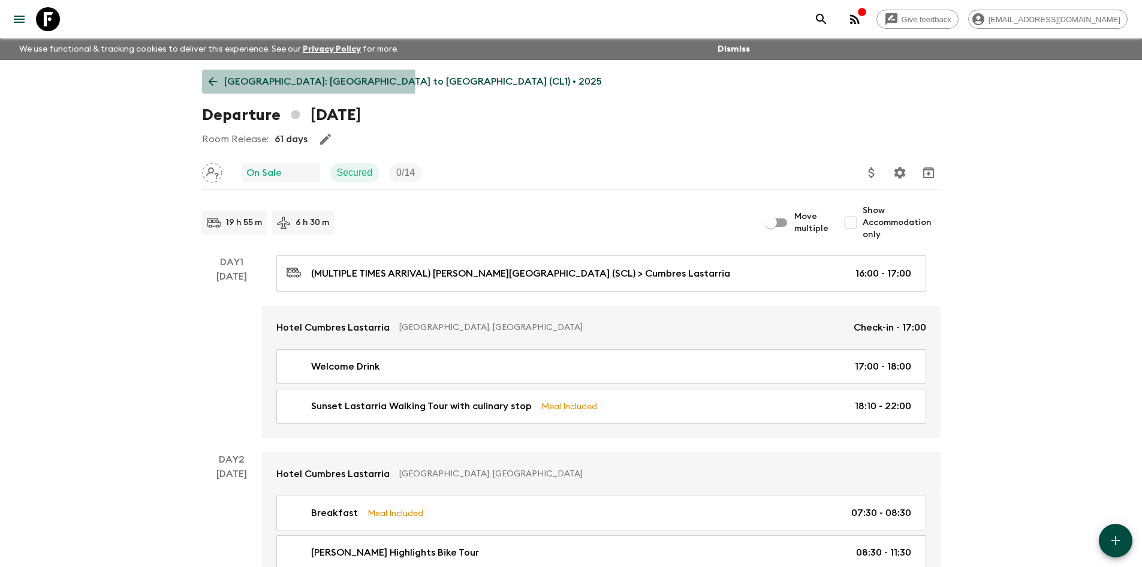
click at [206, 80] on icon at bounding box center [212, 81] width 13 height 13
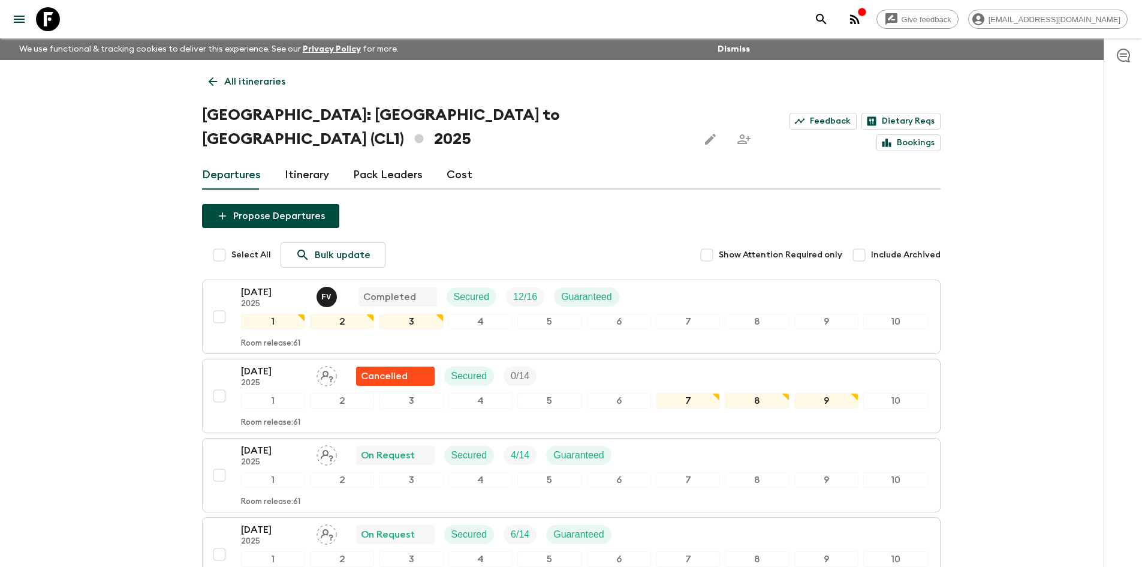
click at [263, 89] on link "All itineraries" at bounding box center [247, 82] width 90 height 24
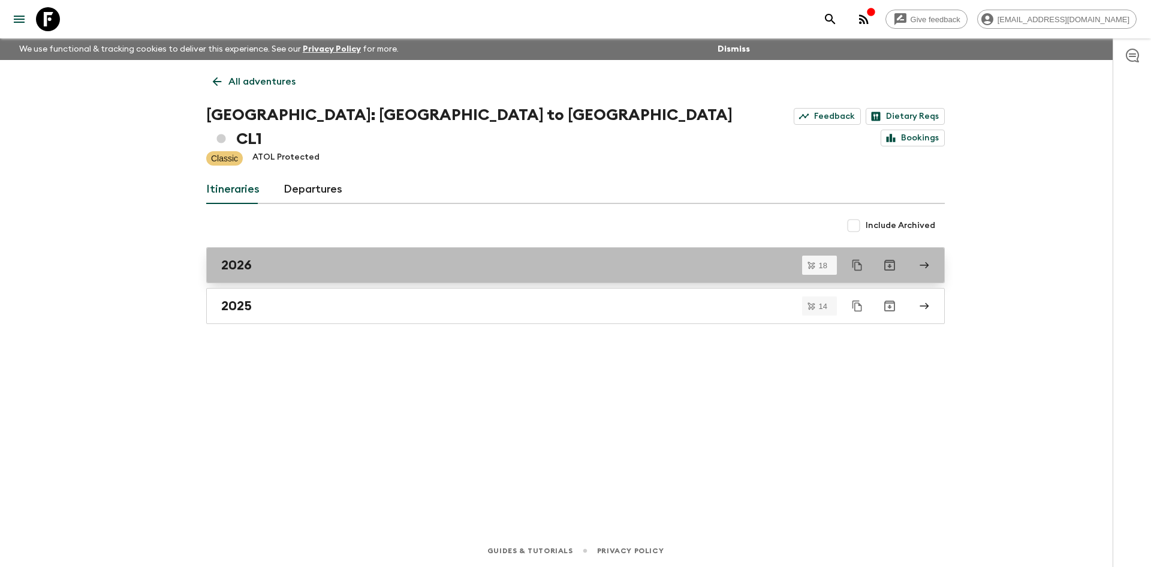
click at [254, 257] on div "2026" at bounding box center [564, 265] width 686 height 16
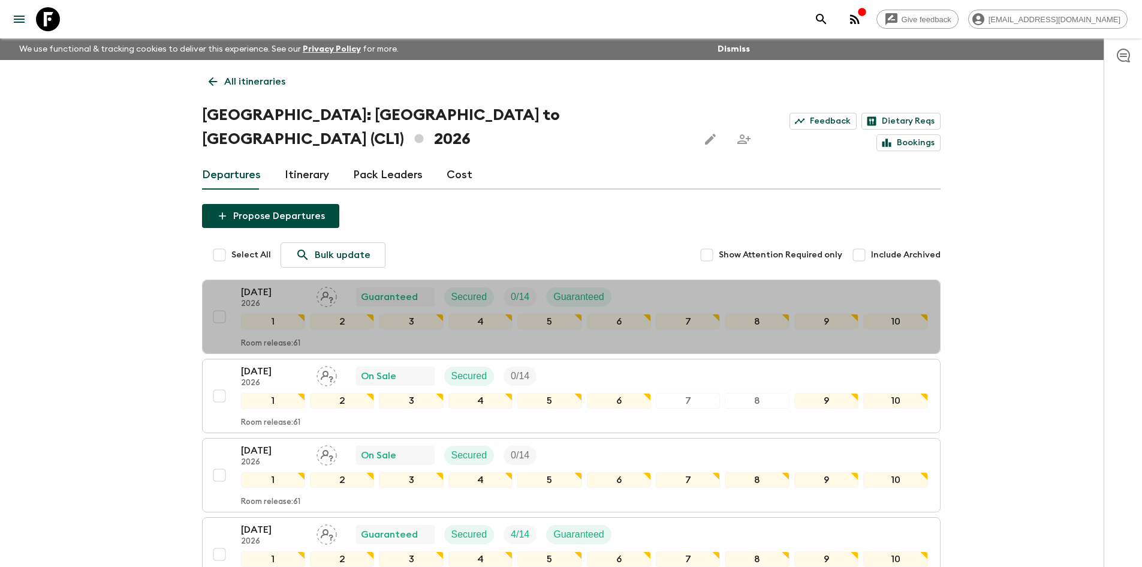
click at [281, 285] on p "[DATE]" at bounding box center [274, 292] width 66 height 14
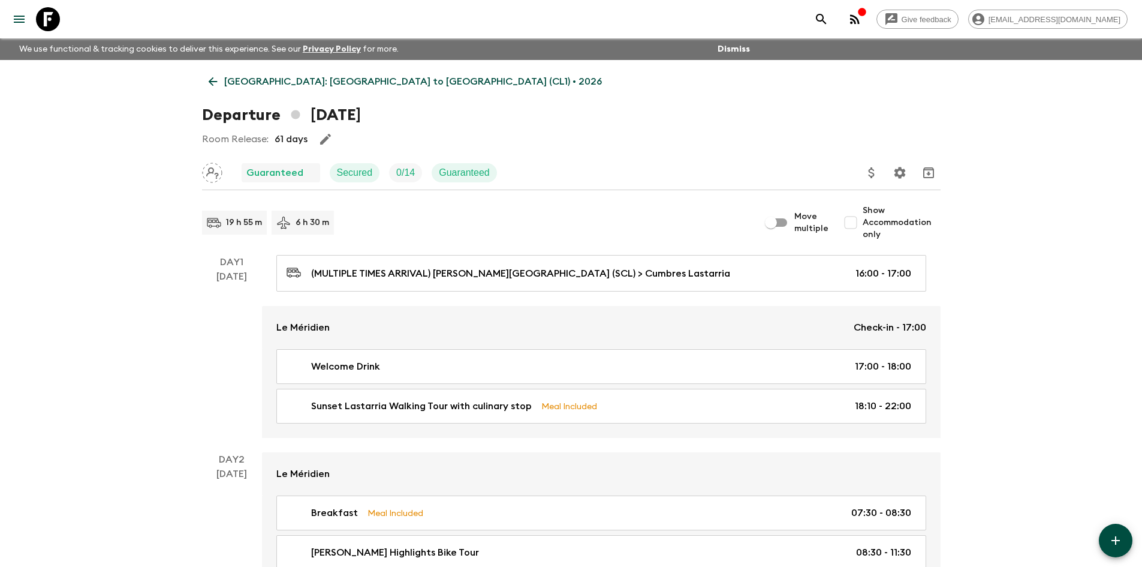
click at [875, 176] on icon "Update Price, Early Bird Discount and Costs" at bounding box center [872, 173] width 14 height 14
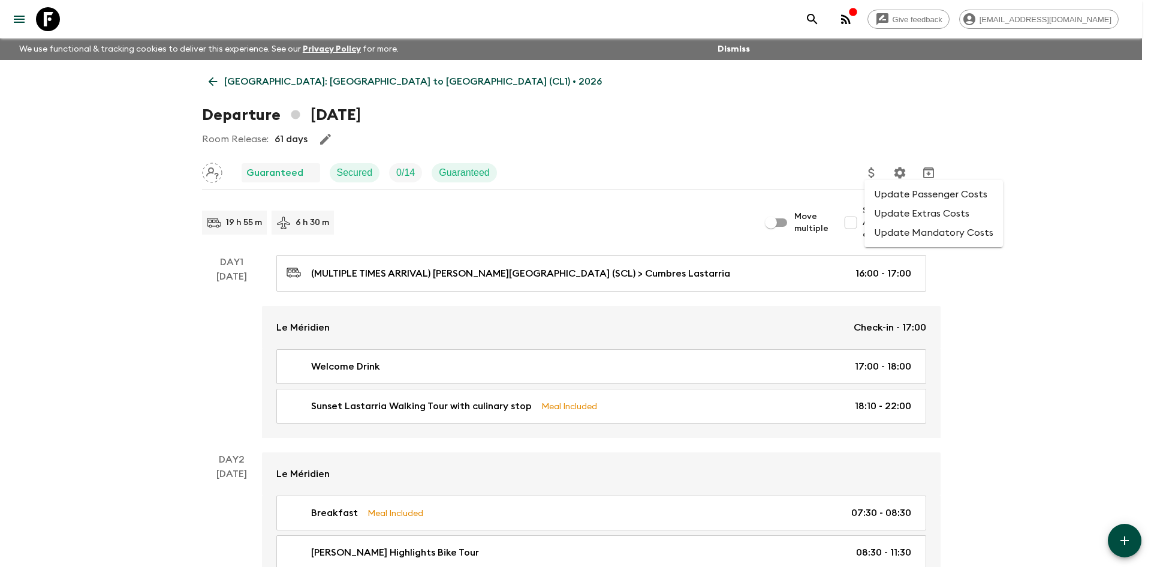
click at [887, 206] on li "Update Extras Costs" at bounding box center [934, 213] width 139 height 19
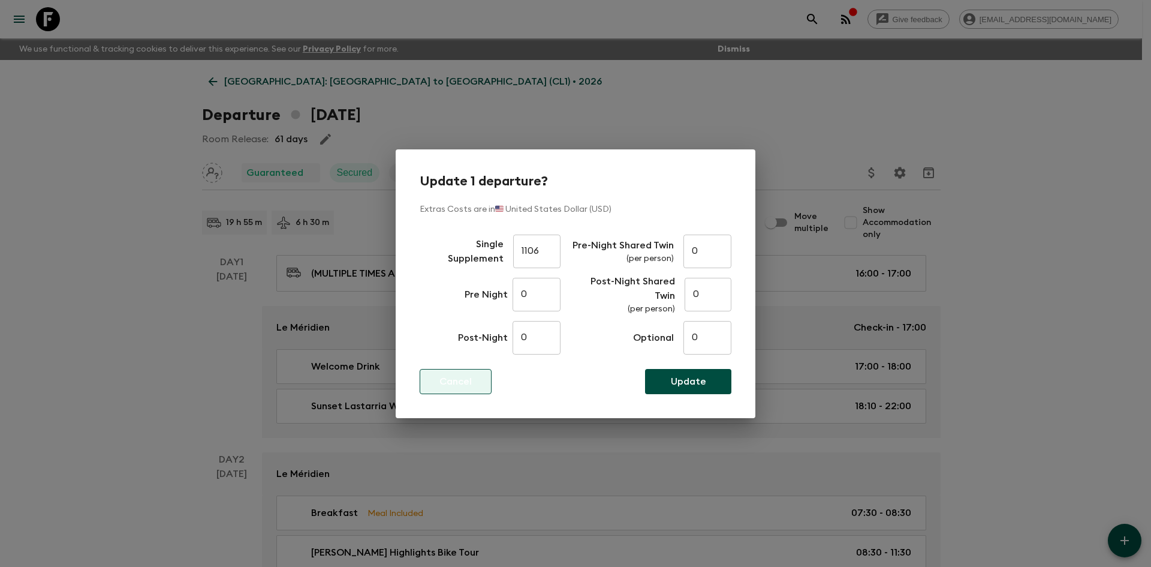
click at [449, 387] on p "Cancel" at bounding box center [456, 381] width 32 height 14
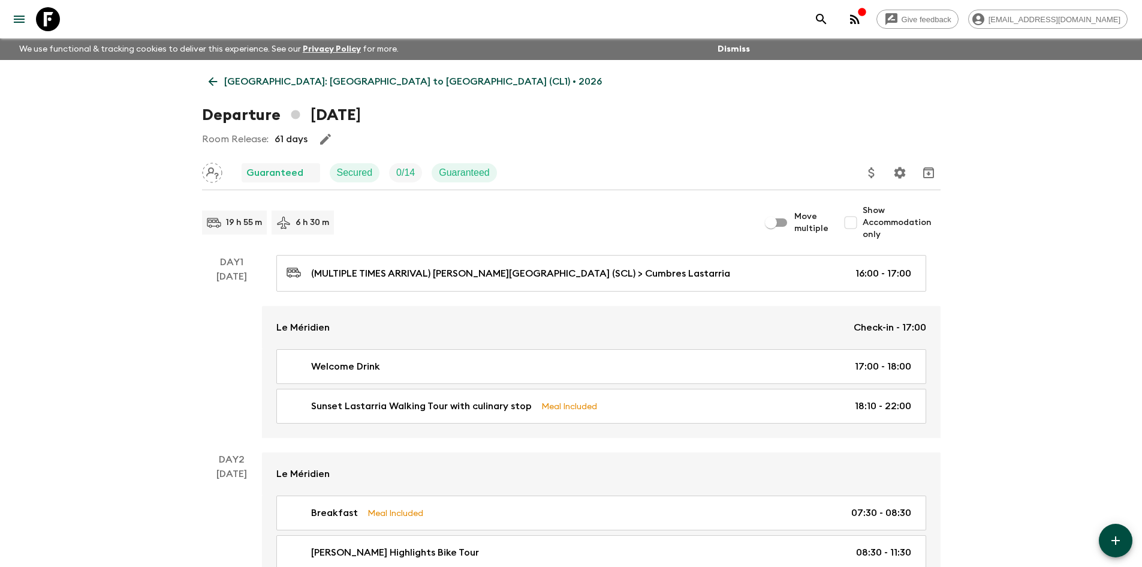
click at [876, 174] on icon "Update Price, Early Bird Discount and Costs" at bounding box center [872, 173] width 14 height 14
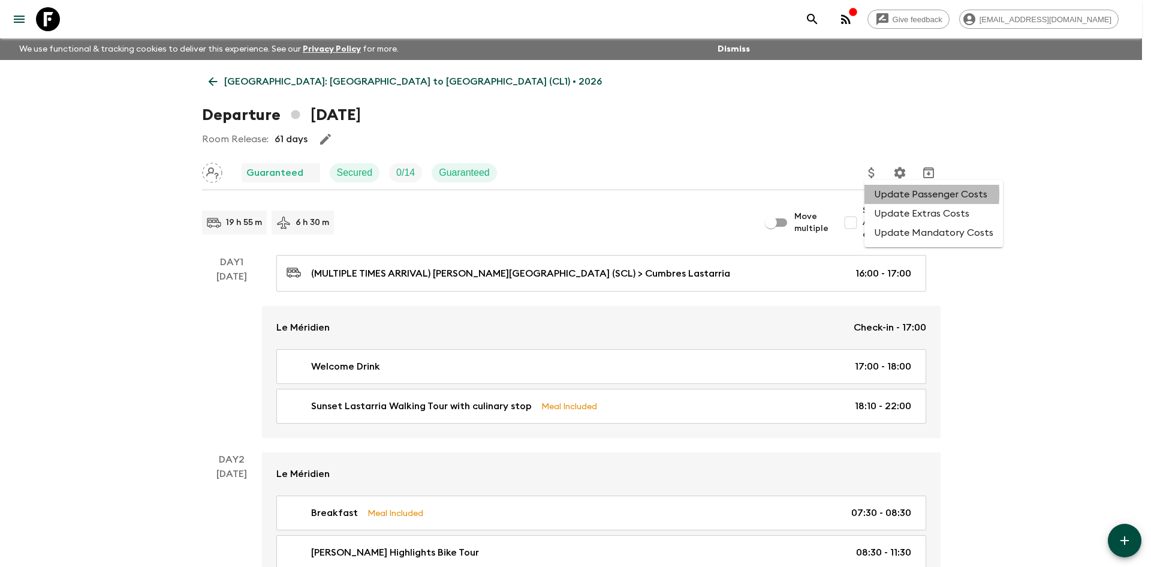
click at [870, 194] on li "Update Passenger Costs" at bounding box center [934, 194] width 139 height 19
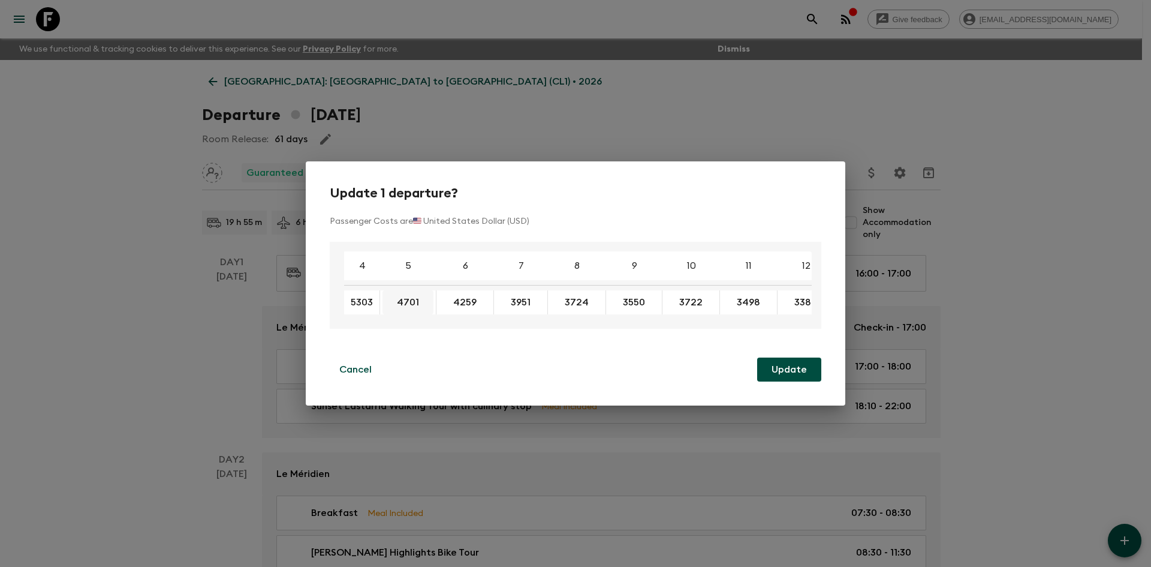
drag, startPoint x: 357, startPoint y: 296, endPoint x: 407, endPoint y: 301, distance: 50.6
click at [121, 304] on div "Update 1 departure? Passenger Costs are 🇺🇸 United States Dollar (USD) 4 5 6 7 8…" at bounding box center [575, 283] width 1151 height 567
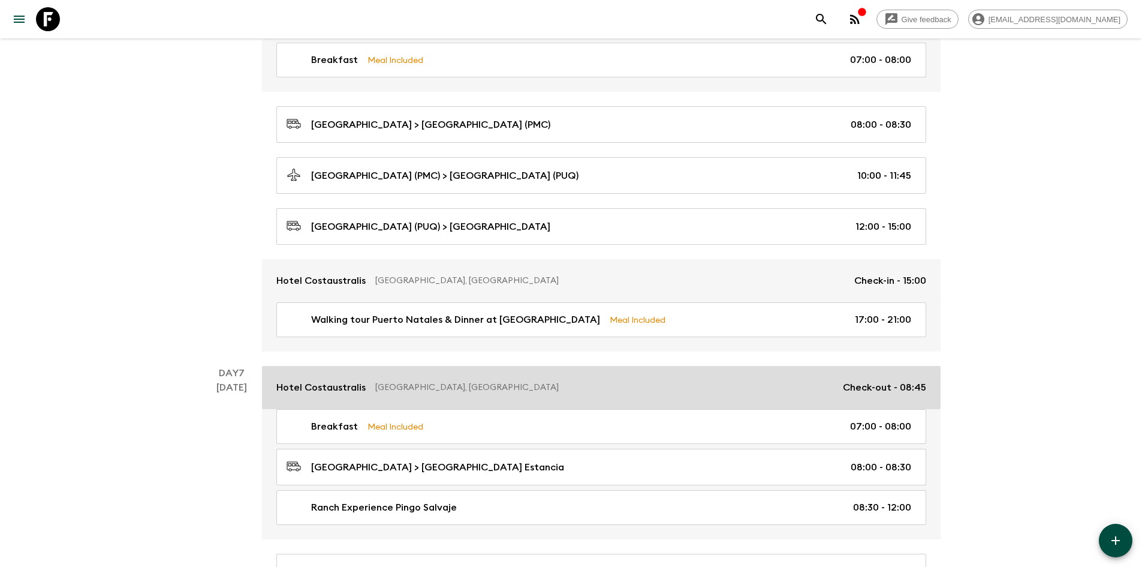
scroll to position [2039, 0]
